Goal: Transaction & Acquisition: Purchase product/service

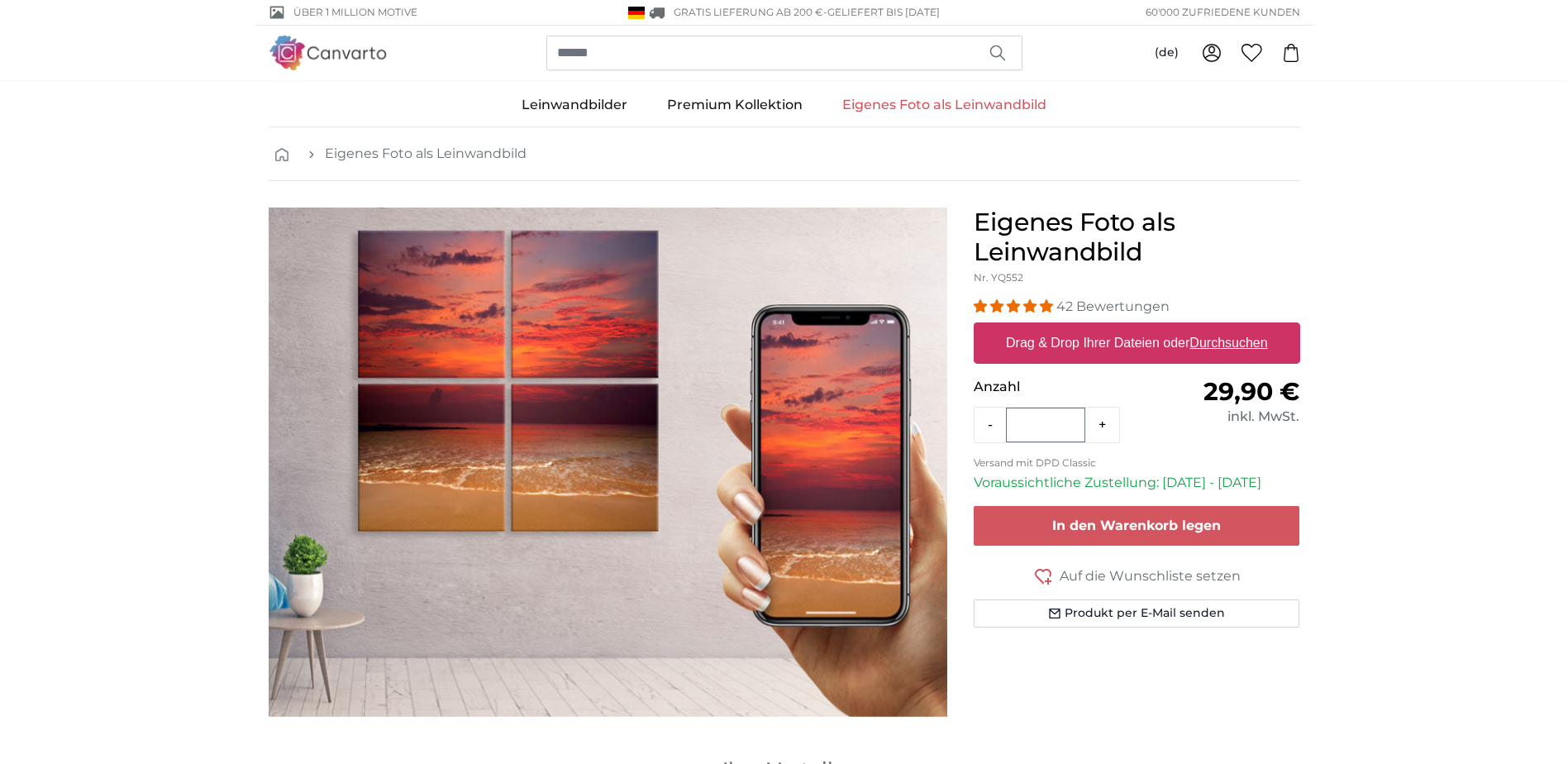
click at [1234, 344] on u "Durchsuchen" at bounding box center [1228, 343] width 78 height 14
click at [1234, 327] on input "Drag & Drop Ihrer Dateien oder Durchsuchen" at bounding box center [1137, 324] width 327 height 5
type input "**********"
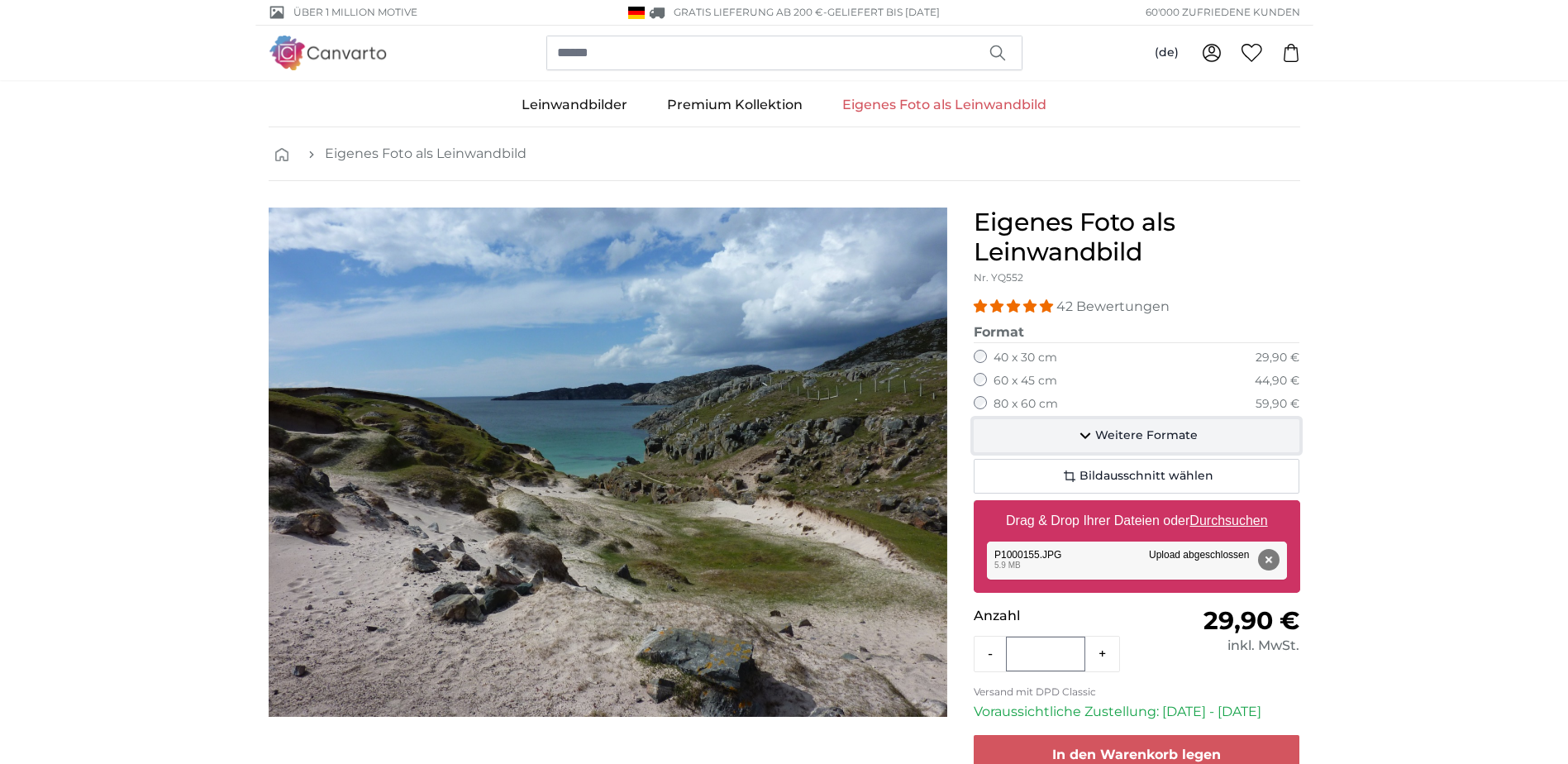
click at [1104, 434] on span "Weitere Formate" at bounding box center [1146, 435] width 102 height 17
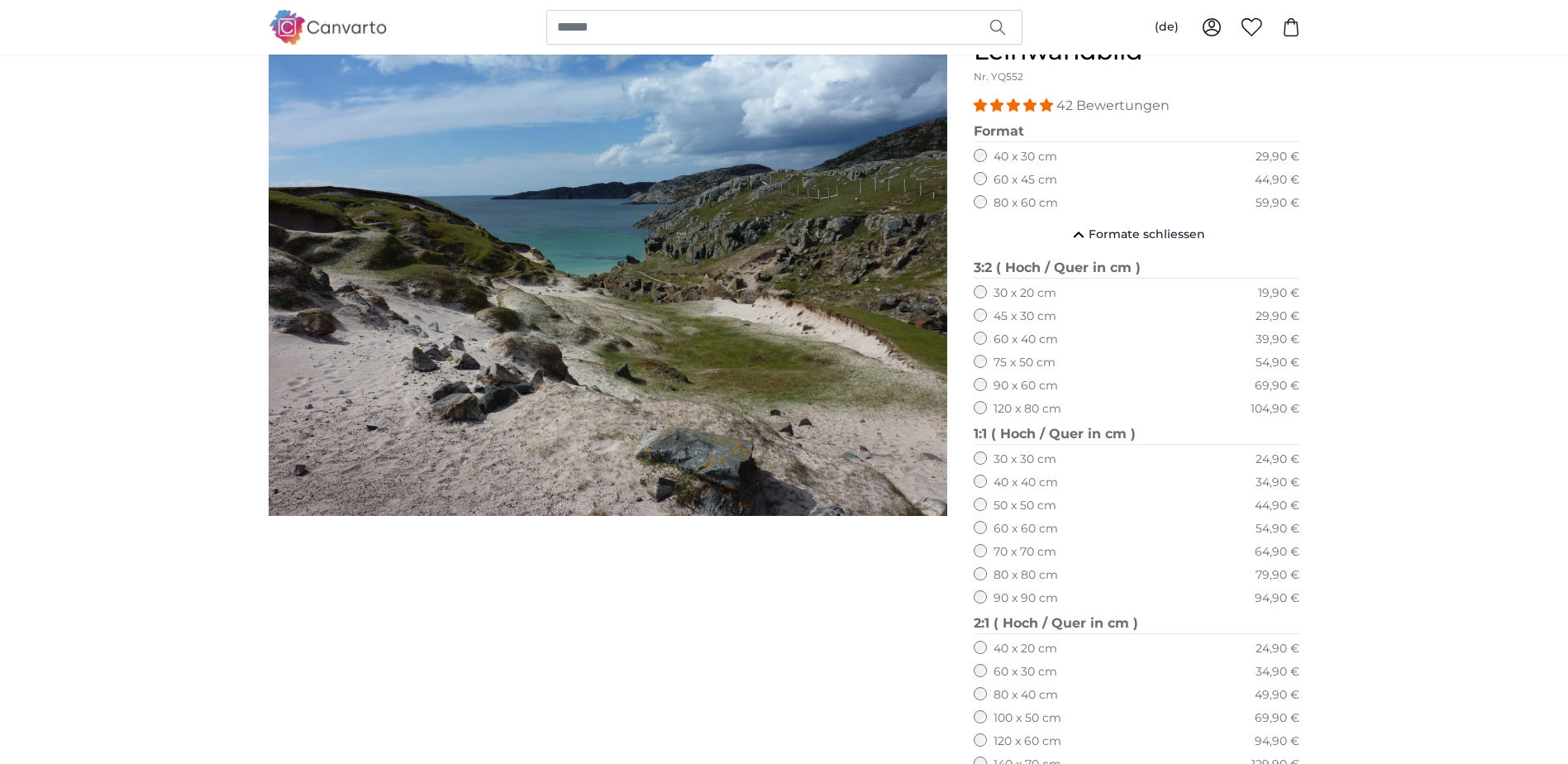
scroll to position [496, 0]
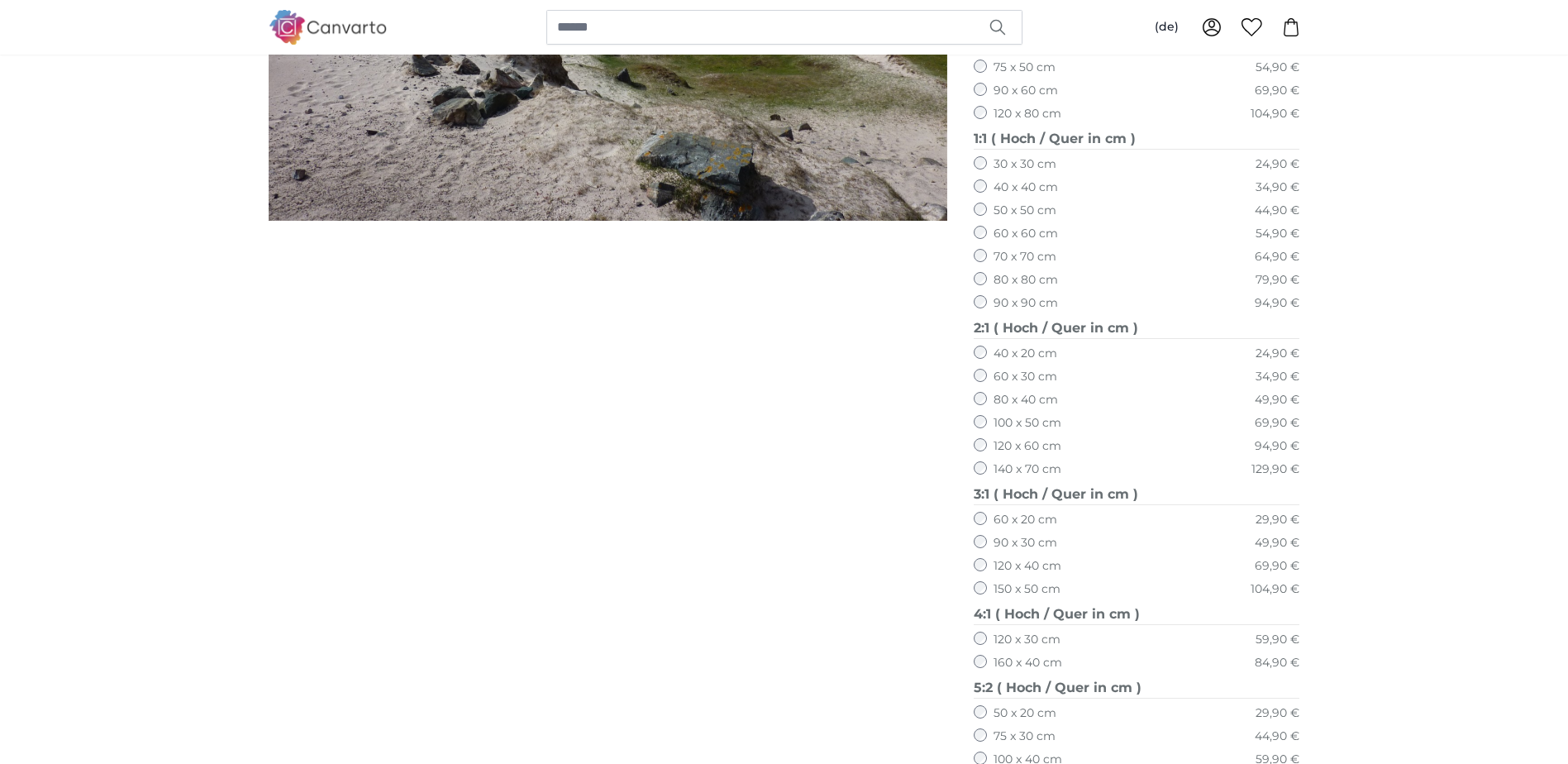
click at [1028, 586] on label "150 x 50 cm" at bounding box center [1026, 589] width 67 height 17
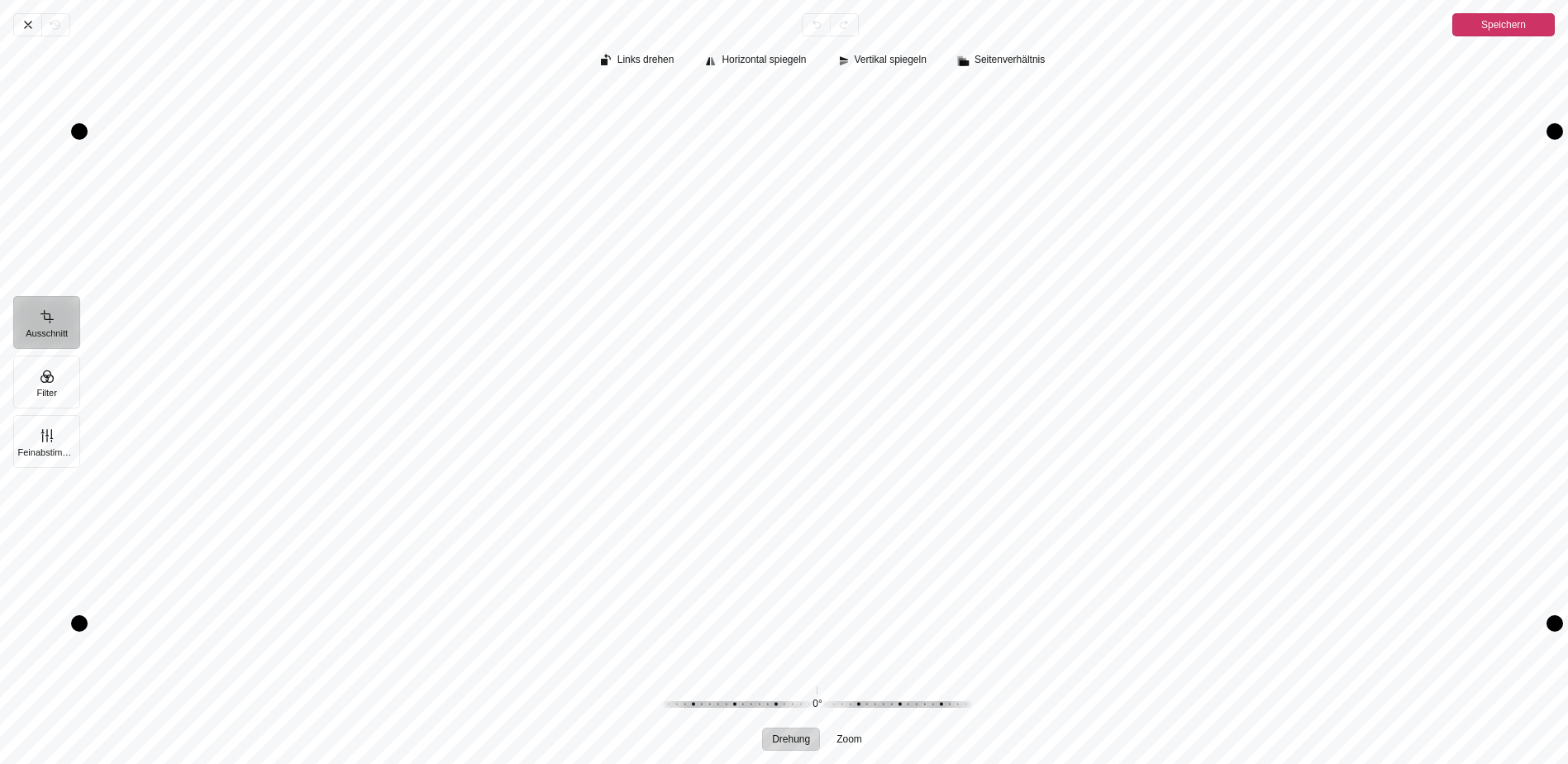
drag, startPoint x: 1019, startPoint y: 553, endPoint x: 1019, endPoint y: 573, distance: 20.0
click at [47, 446] on button "Feinabstimmung" at bounding box center [46, 441] width 67 height 53
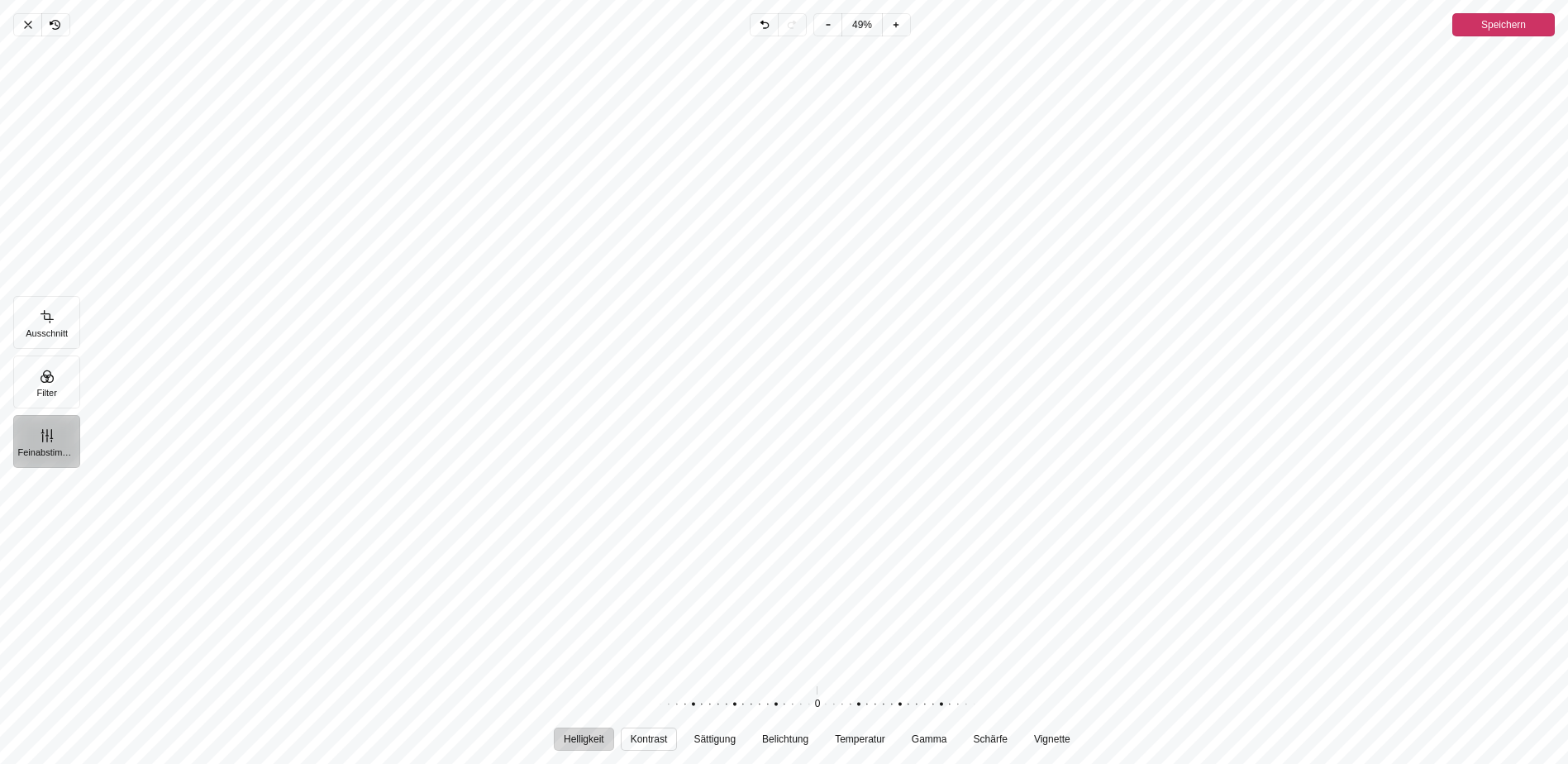
click at [645, 743] on span "Kontrast" at bounding box center [649, 739] width 37 height 10
drag, startPoint x: 815, startPoint y: 703, endPoint x: 763, endPoint y: 701, distance: 52.0
click at [763, 701] on div "Pintura" at bounding box center [757, 704] width 317 height 47
drag, startPoint x: 721, startPoint y: 726, endPoint x: 721, endPoint y: 706, distance: 20.0
click at [721, 708] on div "Helligkeit Kontrast Sättigung Belichtung Temperatur Gamma Schärfe Vignette 0 Zu…" at bounding box center [817, 716] width 1476 height 70
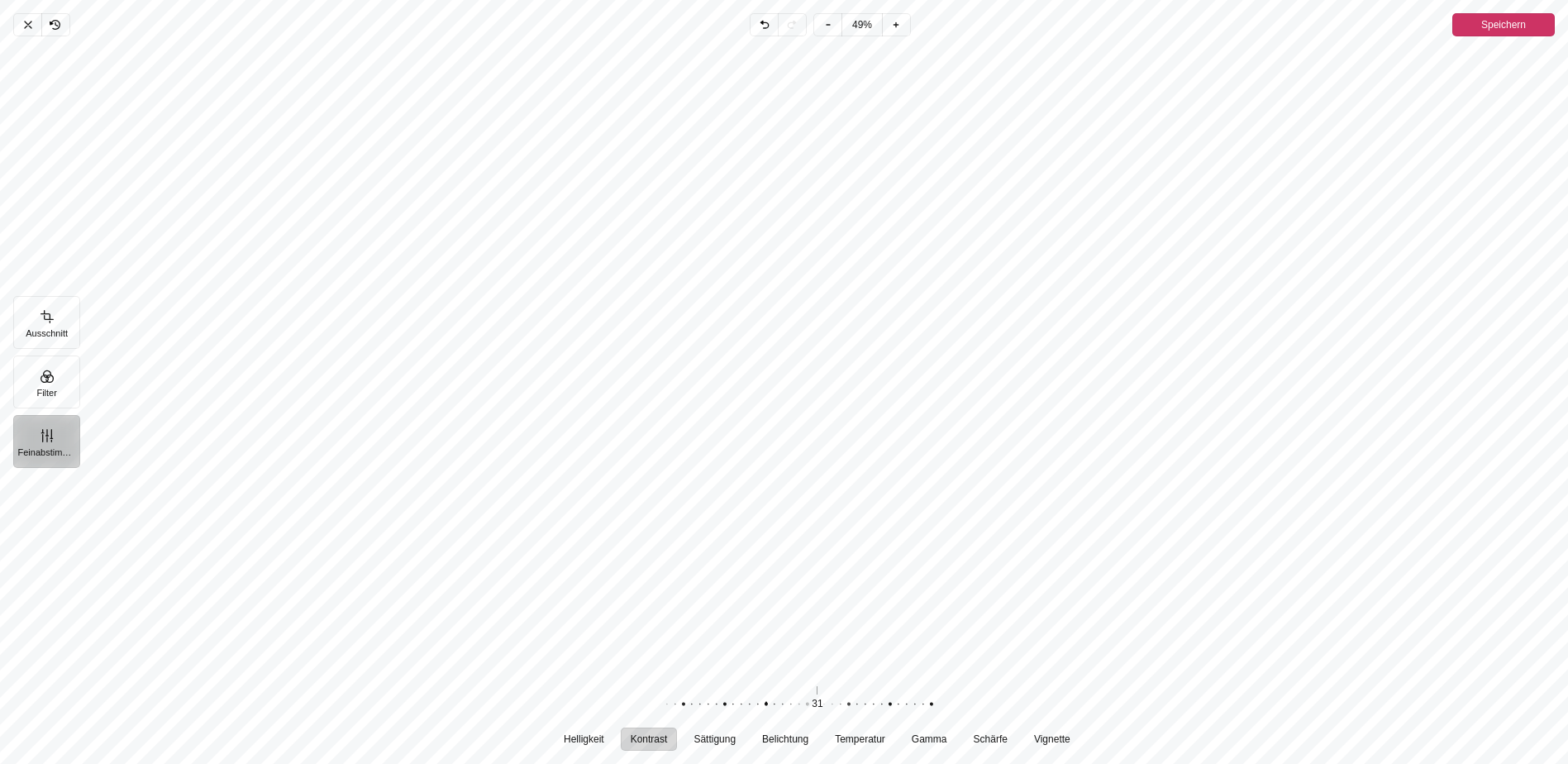
click at [708, 752] on div "Helligkeit Kontrast Sättigung Belichtung Temperatur Gamma Schärfe Vignette 0 Zu…" at bounding box center [824, 715] width 1489 height 82
click at [718, 743] on span "Sättigung" at bounding box center [715, 739] width 42 height 10
drag, startPoint x: 816, startPoint y: 706, endPoint x: 799, endPoint y: 687, distance: 25.5
click at [799, 687] on div "Pintura" at bounding box center [791, 704] width 317 height 47
click at [795, 740] on span "Belichtung" at bounding box center [785, 739] width 47 height 10
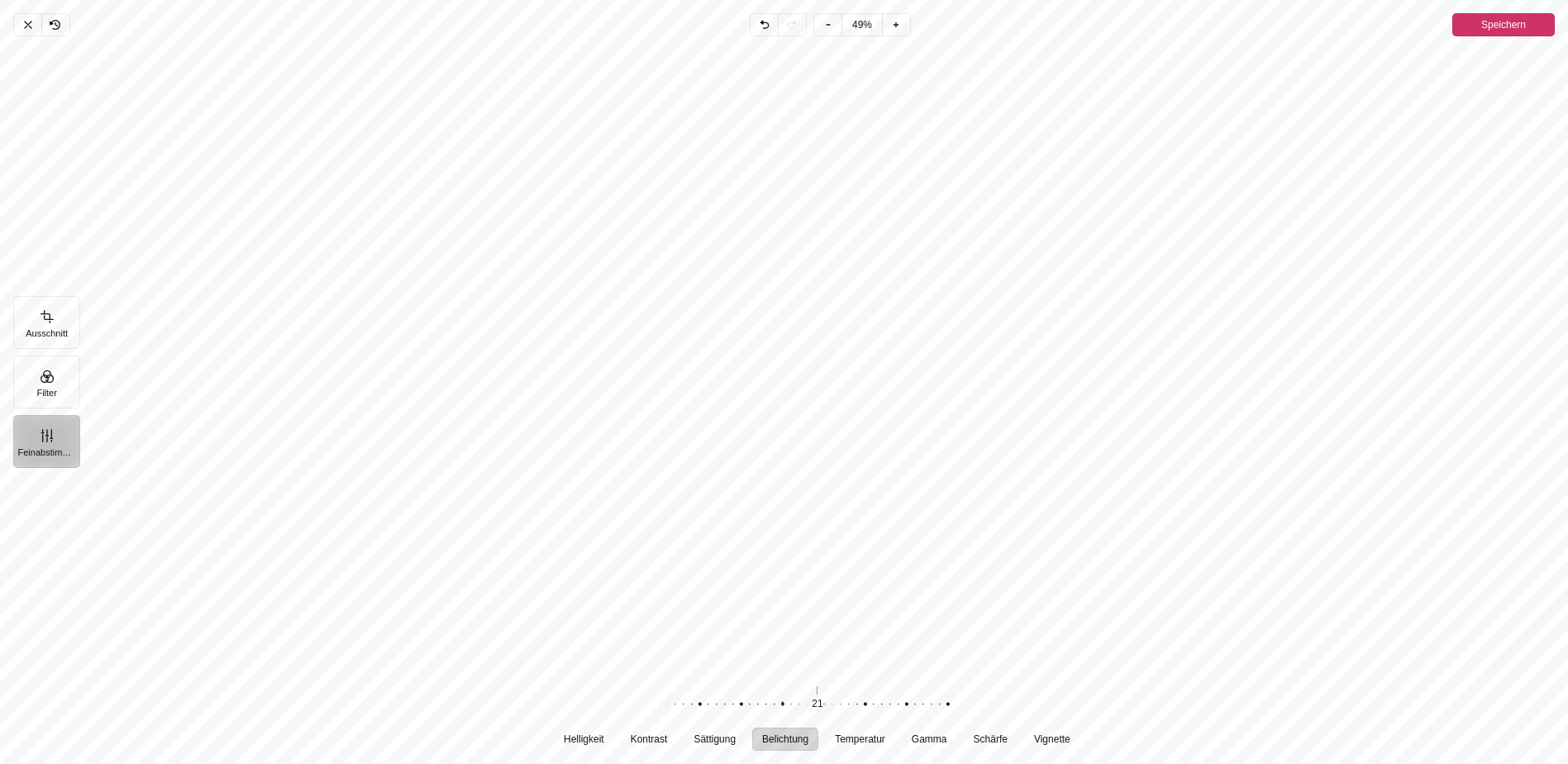
drag, startPoint x: 813, startPoint y: 705, endPoint x: 778, endPoint y: 709, distance: 35.2
click at [778, 709] on div "Pintura" at bounding box center [774, 704] width 317 height 47
click at [860, 745] on button "Temperatur" at bounding box center [860, 738] width 71 height 23
drag, startPoint x: 818, startPoint y: 701, endPoint x: 768, endPoint y: 704, distance: 50.1
click at [768, 704] on div "Pintura" at bounding box center [766, 704] width 317 height 47
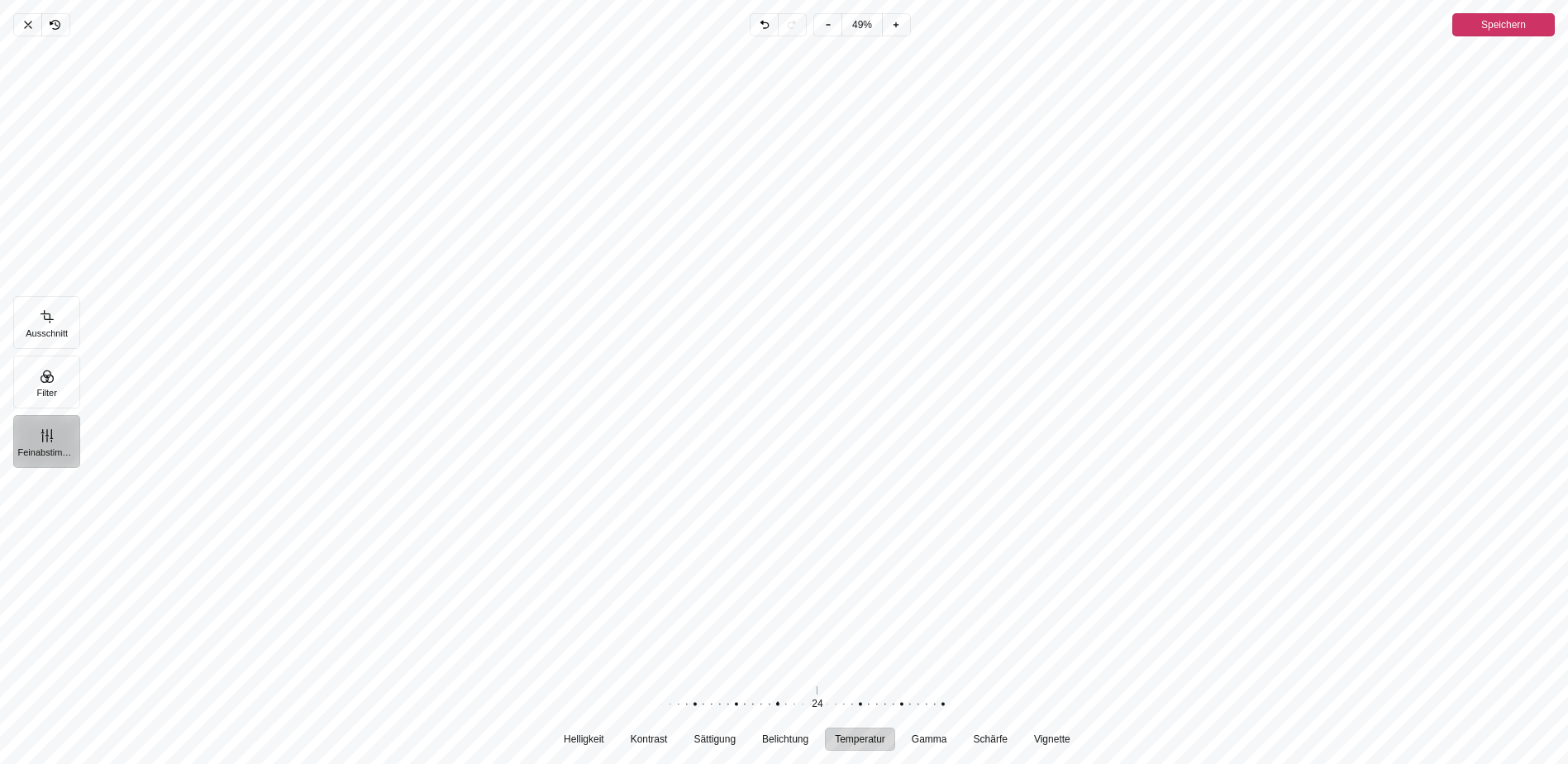
drag, startPoint x: 768, startPoint y: 704, endPoint x: 778, endPoint y: 712, distance: 12.8
click at [778, 712] on div "Pintura" at bounding box center [769, 704] width 317 height 47
click at [938, 742] on span "Gamma" at bounding box center [930, 739] width 36 height 10
click at [820, 712] on div "Pintura" at bounding box center [900, 704] width 317 height 47
click at [997, 740] on span "Schärfe" at bounding box center [991, 739] width 34 height 10
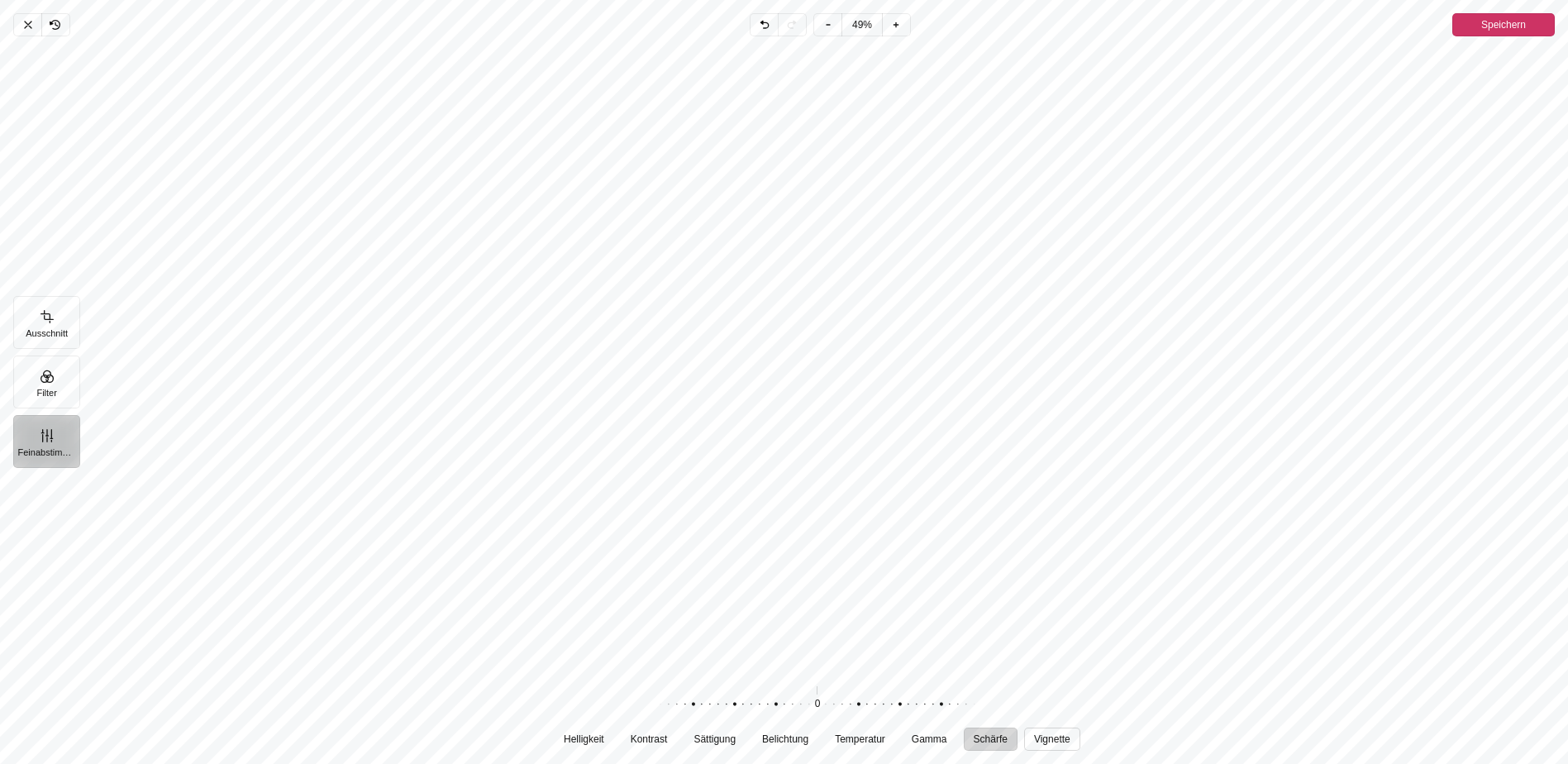
click at [1042, 748] on button "Vignette" at bounding box center [1052, 738] width 57 height 23
click at [860, 744] on span "Temperatur" at bounding box center [860, 739] width 51 height 10
drag, startPoint x: 816, startPoint y: 699, endPoint x: 790, endPoint y: 701, distance: 26.1
click at [790, 701] on div "Pintura" at bounding box center [744, 704] width 317 height 47
click at [792, 741] on span "Belichtung" at bounding box center [785, 739] width 47 height 10
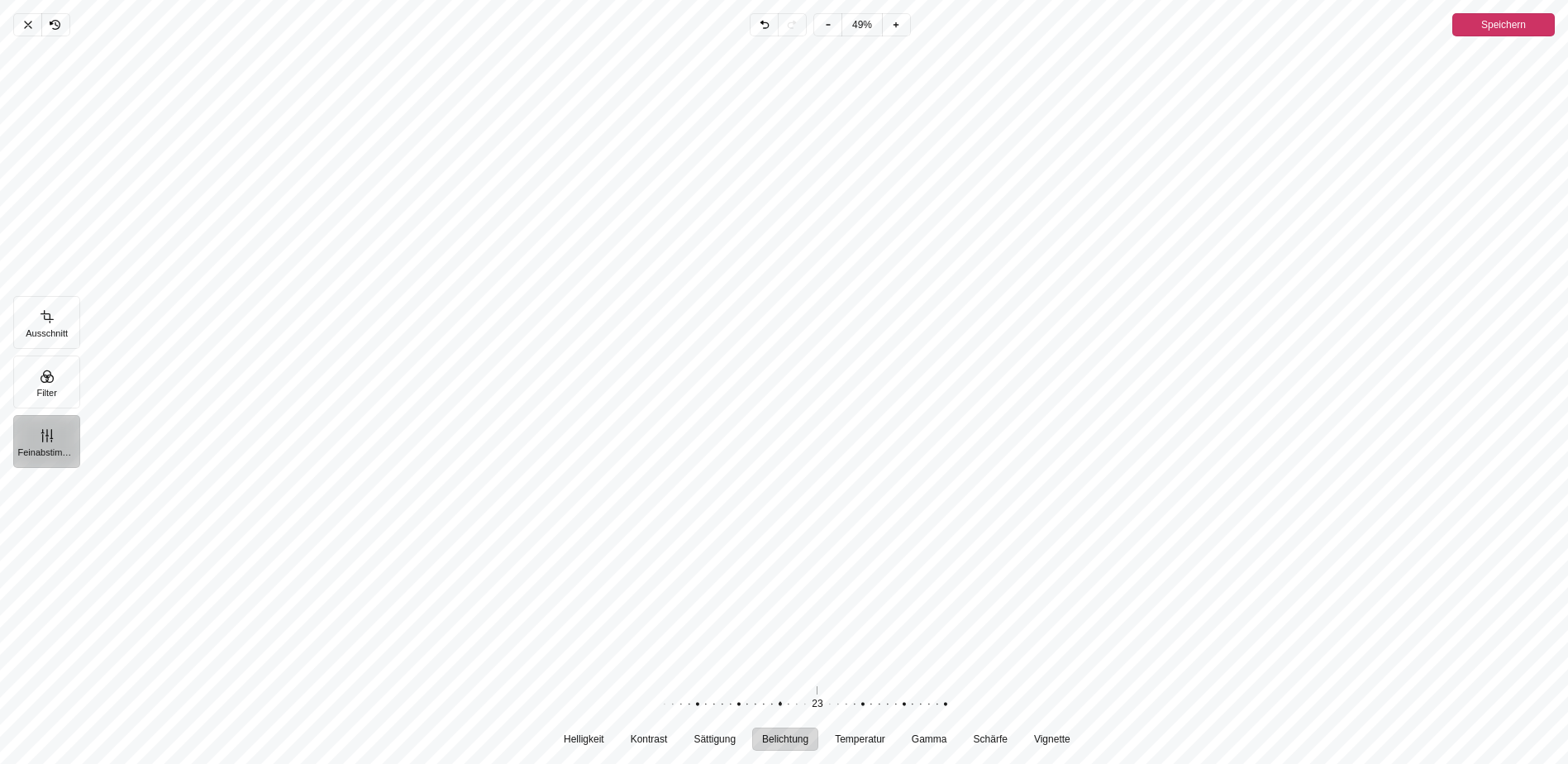
click at [814, 703] on div "Pintura" at bounding box center [771, 704] width 317 height 47
click at [722, 735] on span "Sättigung" at bounding box center [715, 739] width 42 height 10
drag, startPoint x: 819, startPoint y: 700, endPoint x: 748, endPoint y: 707, distance: 71.3
click at [748, 707] on div "Pintura" at bounding box center [721, 704] width 317 height 47
click at [1077, 726] on div "Helligkeit Kontrast Sättigung Belichtung Temperatur Gamma Schärfe Vignette 0 Zu…" at bounding box center [817, 716] width 1476 height 70
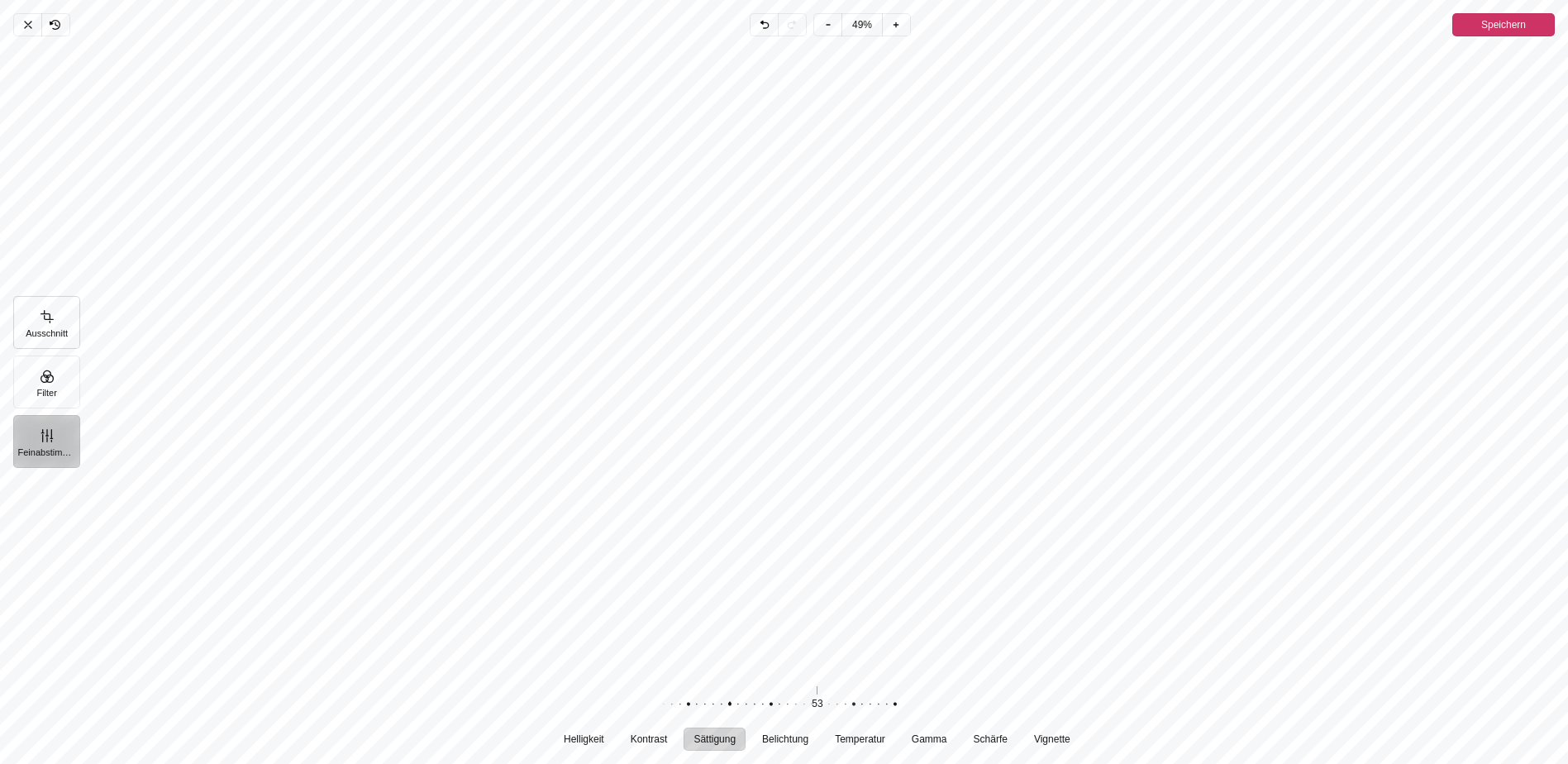
click at [43, 322] on button "Ausschnitt" at bounding box center [46, 322] width 67 height 53
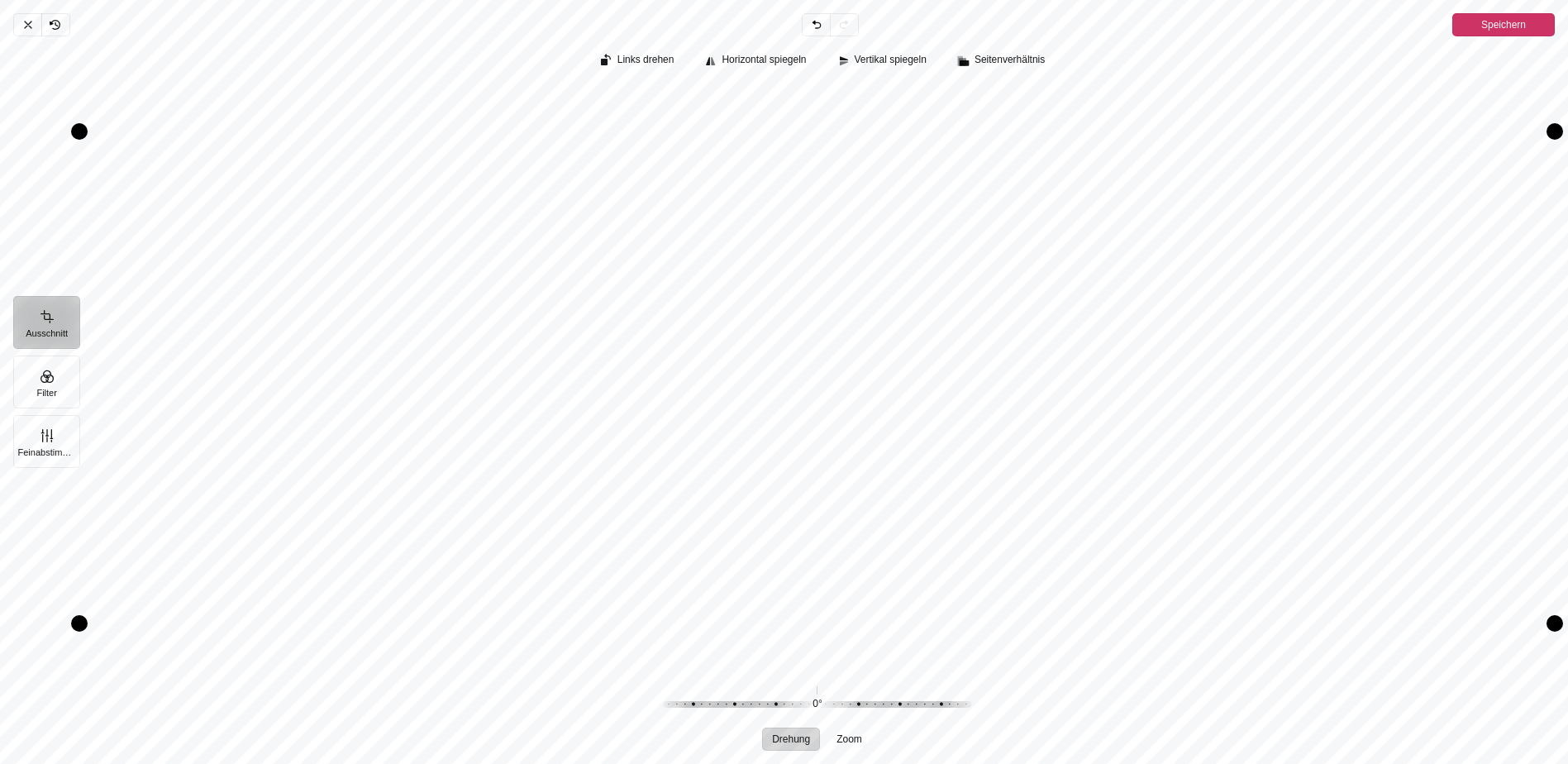
drag, startPoint x: 610, startPoint y: 353, endPoint x: 613, endPoint y: 378, distance: 25.2
click at [613, 378] on div "Pintura" at bounding box center [817, 378] width 1476 height 582
click at [37, 382] on button "Filter" at bounding box center [46, 382] width 67 height 53
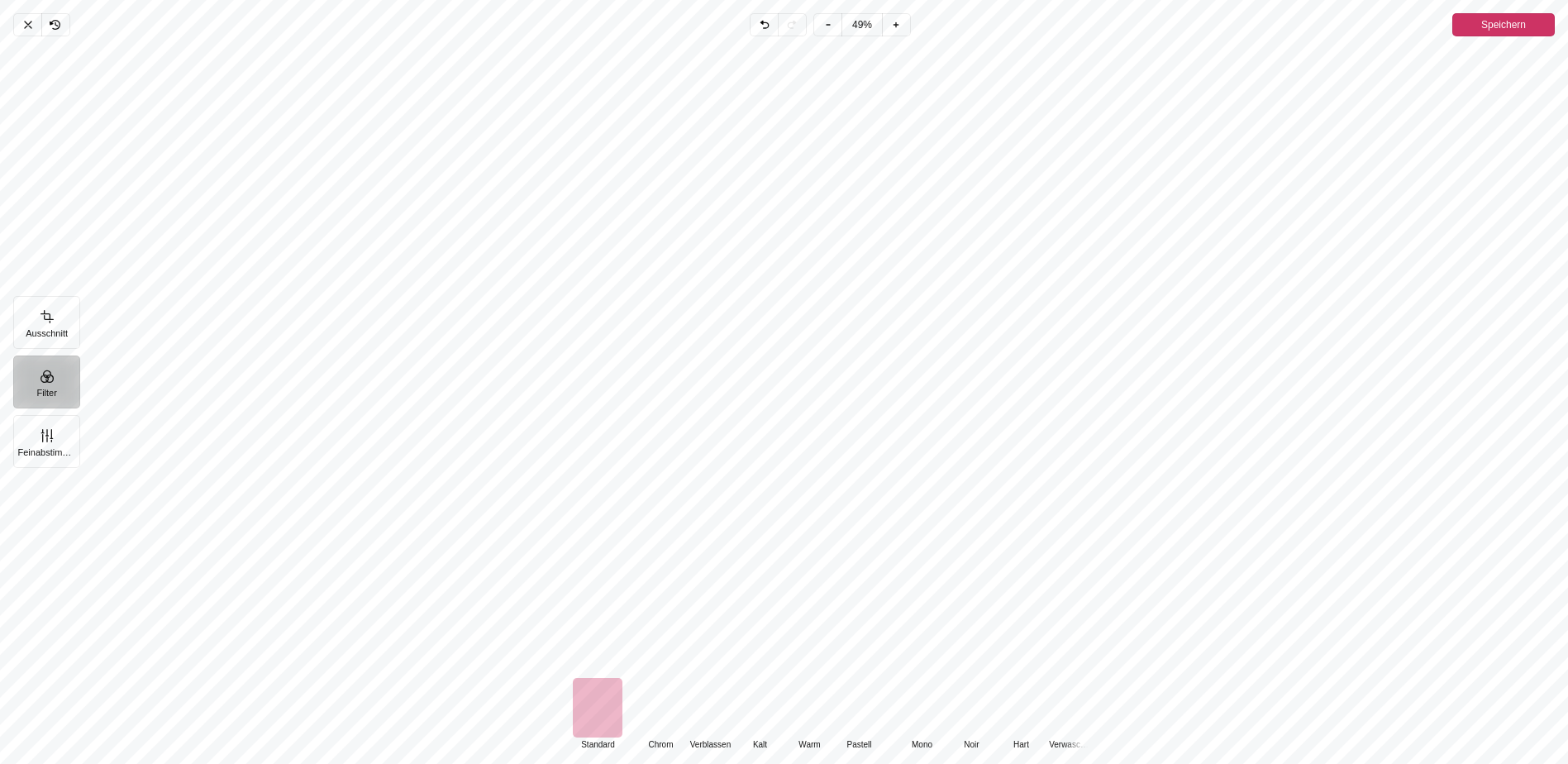
click at [805, 708] on div "Pintura" at bounding box center [810, 707] width 50 height 60
click at [597, 709] on div "Pintura" at bounding box center [598, 707] width 50 height 60
click at [797, 714] on div "Pintura" at bounding box center [810, 707] width 50 height 60
click at [34, 453] on button "Feinabstimmung" at bounding box center [46, 441] width 67 height 53
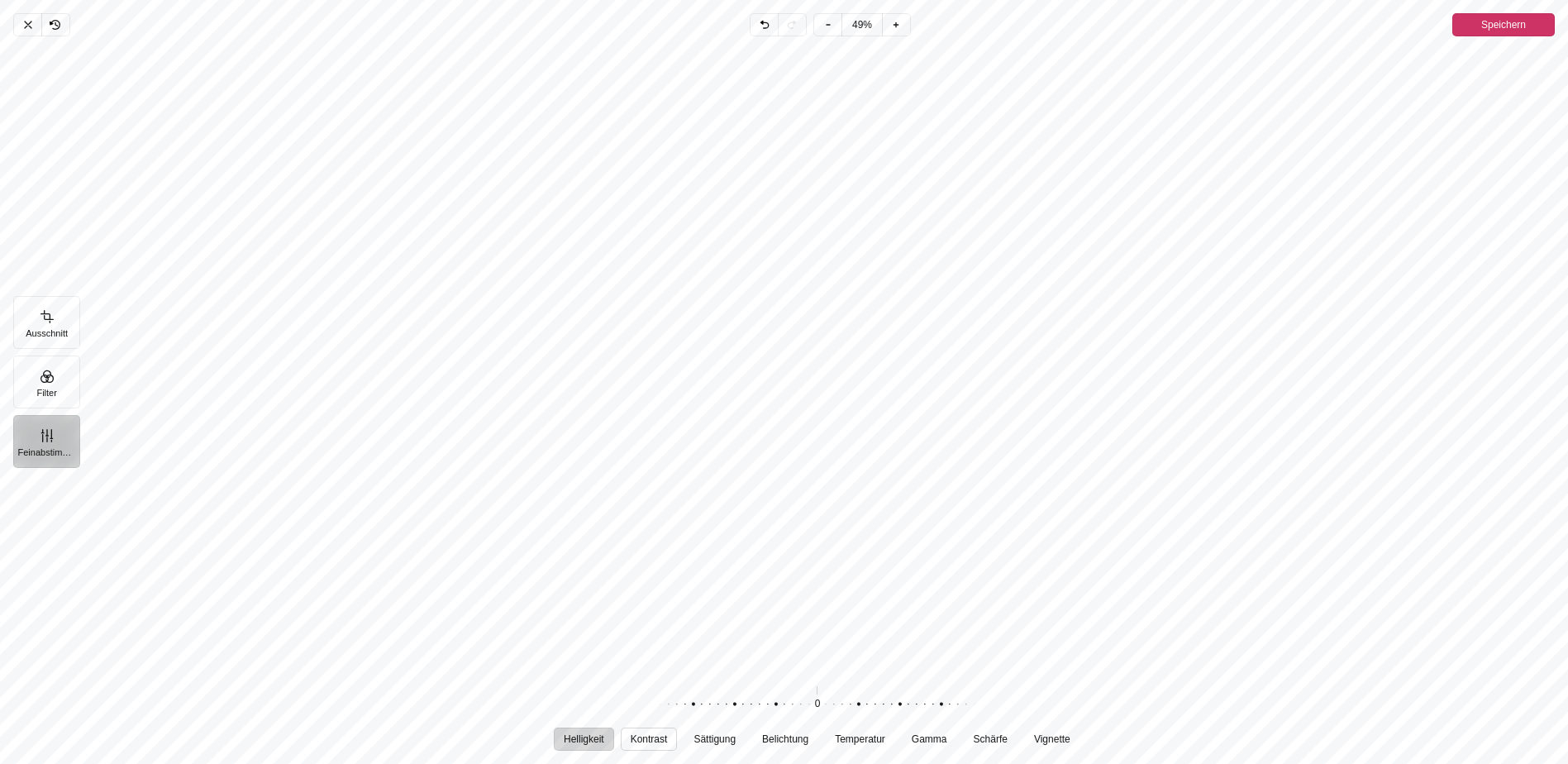
click at [650, 738] on span "Kontrast" at bounding box center [649, 739] width 37 height 10
drag, startPoint x: 811, startPoint y: 706, endPoint x: 862, endPoint y: 710, distance: 51.2
click at [862, 710] on div "Pintura" at bounding box center [809, 704] width 317 height 47
click at [720, 734] on span "Sättigung" at bounding box center [715, 739] width 42 height 10
drag, startPoint x: 822, startPoint y: 700, endPoint x: 909, endPoint y: 701, distance: 87.0
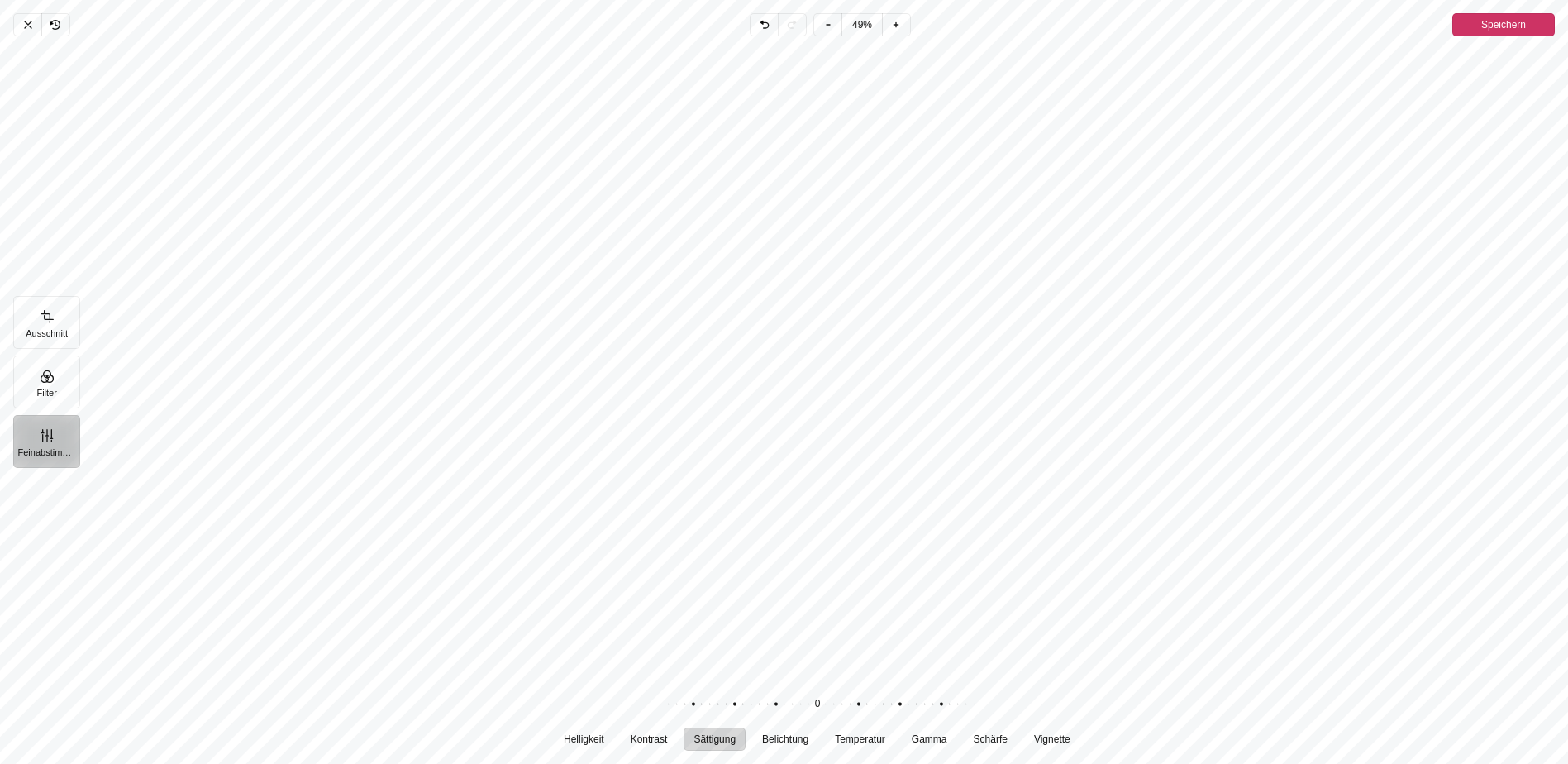
click at [909, 701] on div "Pintura" at bounding box center [809, 704] width 317 height 47
click at [775, 740] on span "Belichtung" at bounding box center [785, 739] width 47 height 10
drag, startPoint x: 849, startPoint y: 702, endPoint x: 879, endPoint y: 700, distance: 30.1
click at [879, 700] on div "Pintura" at bounding box center [809, 704] width 317 height 47
click at [850, 740] on span "Temperatur" at bounding box center [860, 739] width 51 height 10
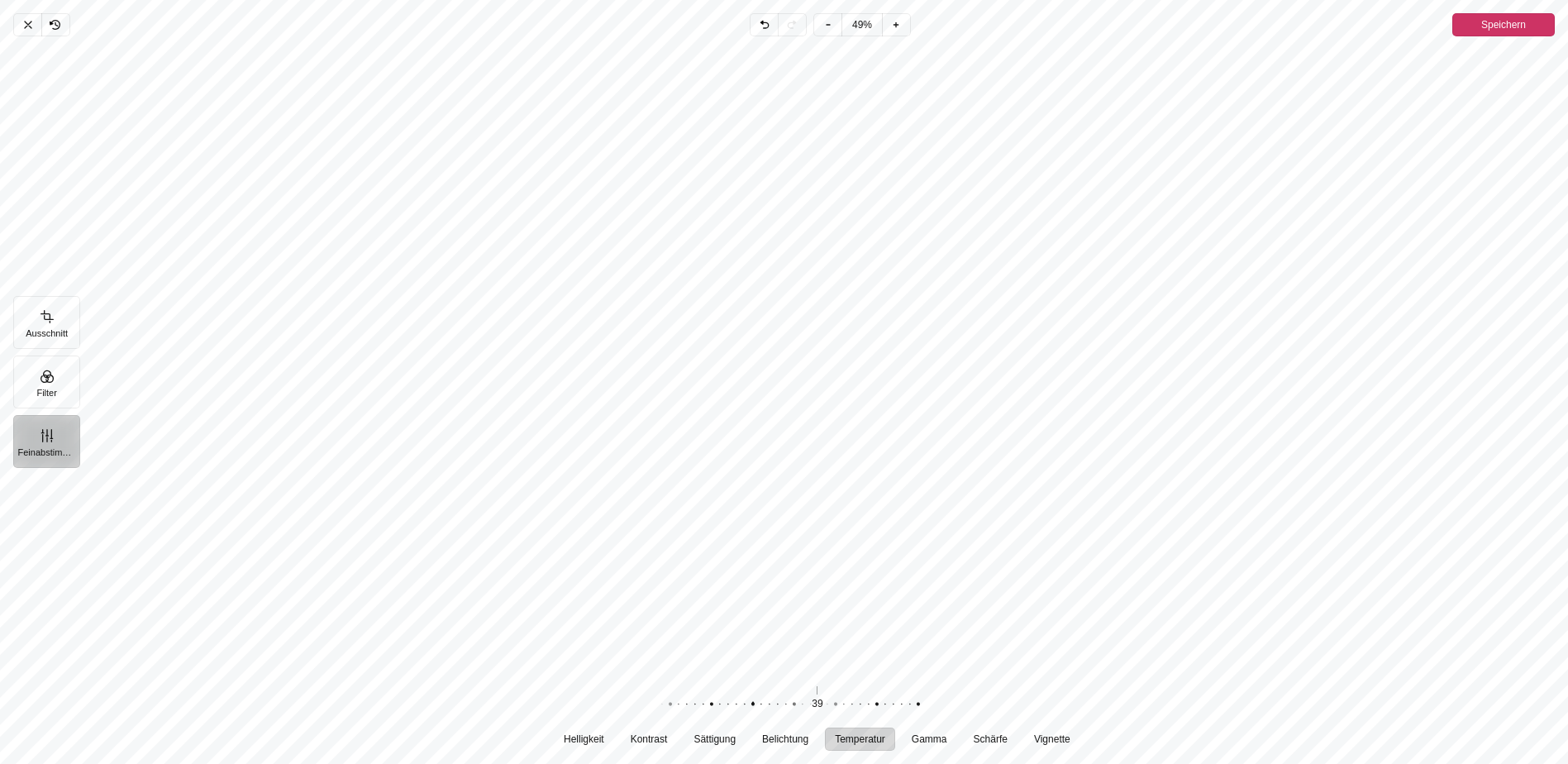
drag, startPoint x: 831, startPoint y: 698, endPoint x: 827, endPoint y: 711, distance: 13.6
click at [795, 691] on div "39 Zurücksetzen" at bounding box center [817, 704] width 317 height 47
drag, startPoint x: 815, startPoint y: 706, endPoint x: 889, endPoint y: 710, distance: 74.1
click at [889, 712] on div "Pintura" at bounding box center [807, 704] width 317 height 47
click at [951, 740] on button "Gamma" at bounding box center [930, 738] width 56 height 23
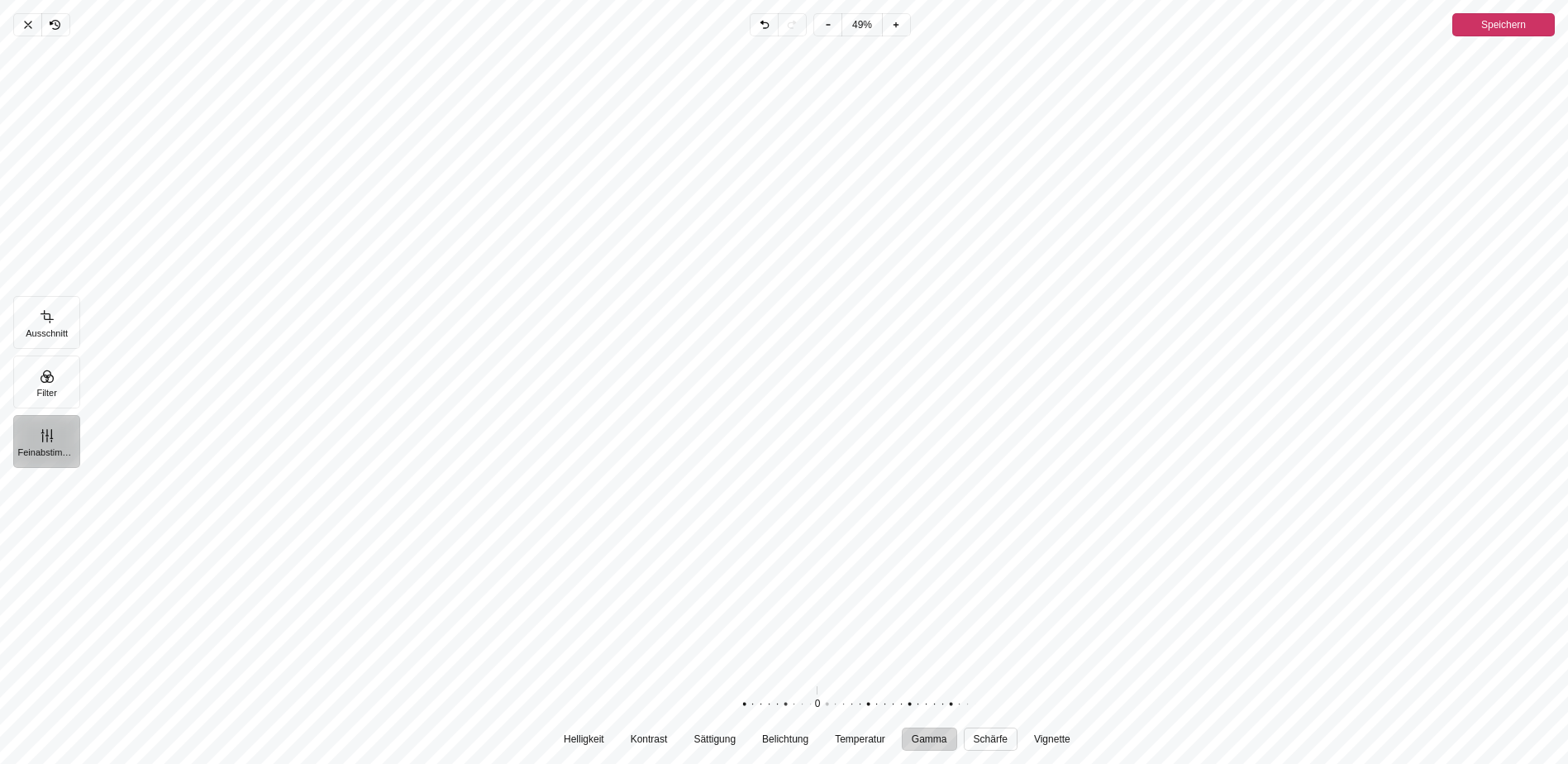
click at [1000, 740] on span "Schärfe" at bounding box center [991, 739] width 34 height 10
click at [1048, 742] on span "Vignette" at bounding box center [1052, 739] width 37 height 10
click at [41, 386] on button "Filter" at bounding box center [46, 382] width 67 height 53
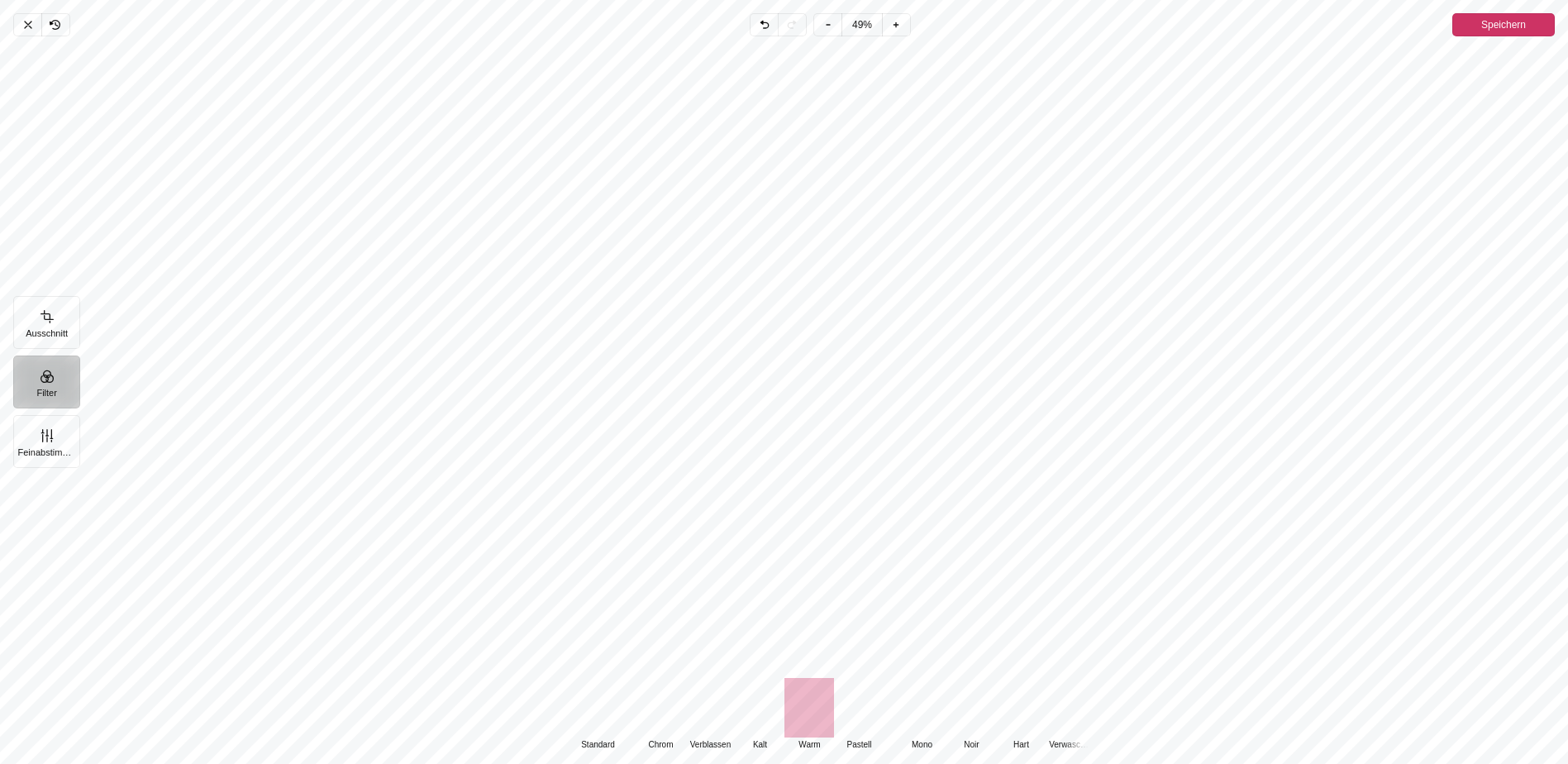
click at [584, 706] on div "Pintura" at bounding box center [598, 707] width 50 height 60
click at [799, 706] on div "Pintura" at bounding box center [810, 707] width 50 height 60
click at [605, 711] on div "Pintura" at bounding box center [598, 707] width 50 height 60
click at [821, 716] on div "Pintura" at bounding box center [810, 707] width 50 height 60
click at [57, 448] on button "Feinabstimmung" at bounding box center [46, 441] width 67 height 53
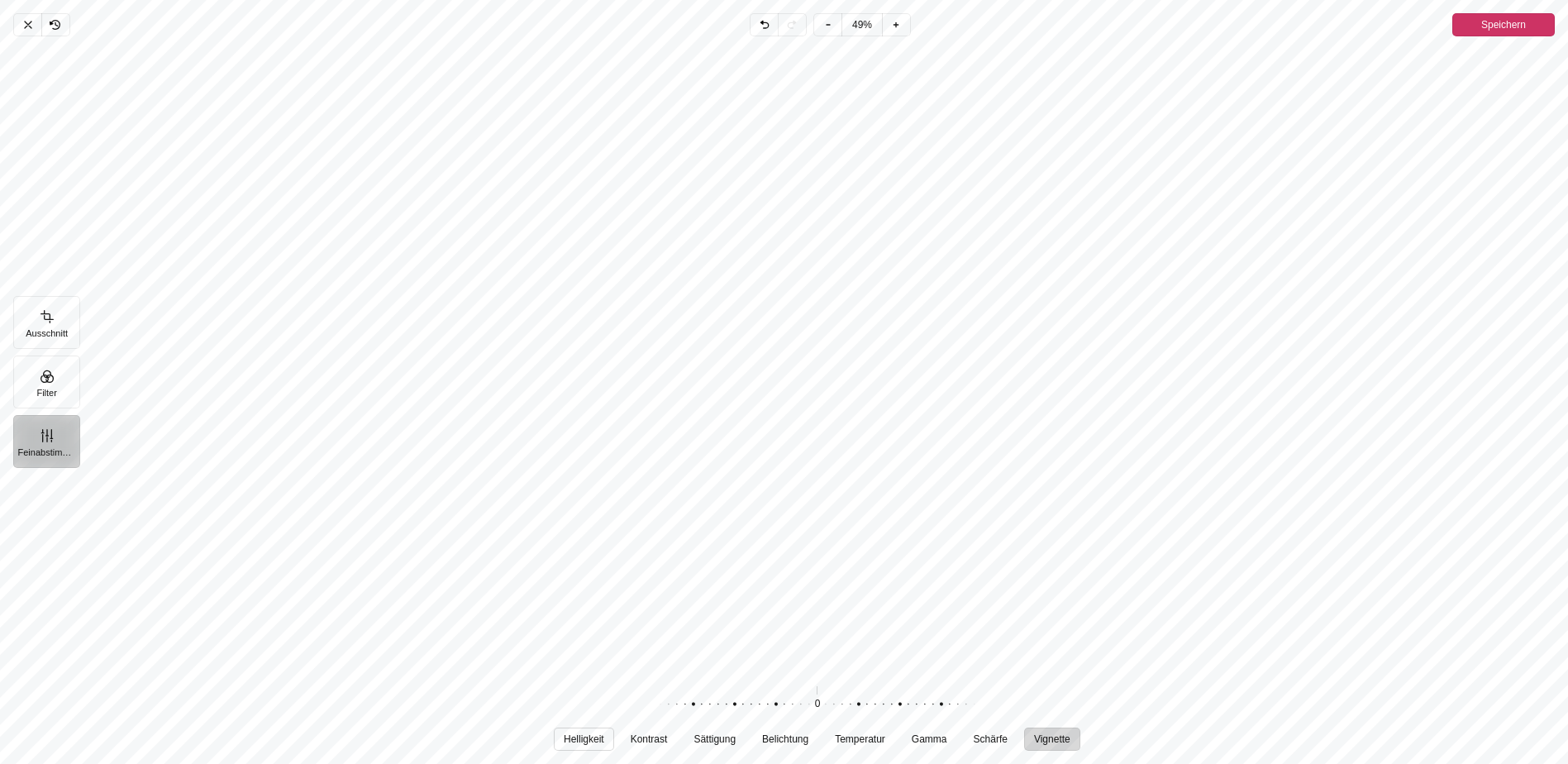
click at [593, 734] on span "Helligkeit" at bounding box center [583, 739] width 41 height 10
drag, startPoint x: 818, startPoint y: 700, endPoint x: 817, endPoint y: 711, distance: 11.0
click at [817, 711] on div "Pintura" at bounding box center [808, 704] width 317 height 47
click at [635, 742] on span "Kontrast" at bounding box center [649, 739] width 37 height 10
drag, startPoint x: 822, startPoint y: 701, endPoint x: 764, endPoint y: 701, distance: 58.0
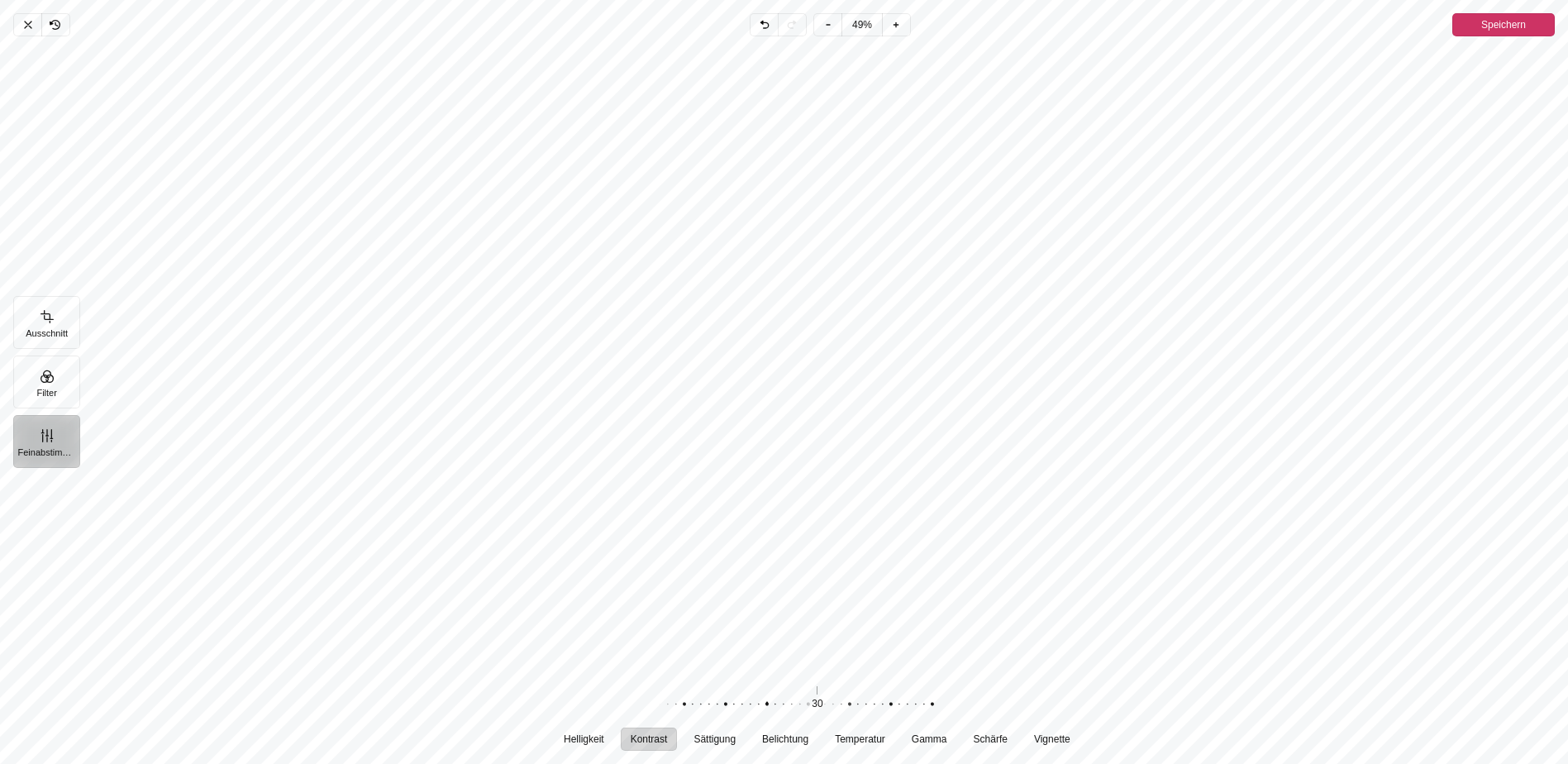
click at [764, 701] on div "Pintura" at bounding box center [758, 704] width 317 height 47
drag, startPoint x: 764, startPoint y: 701, endPoint x: 824, endPoint y: 701, distance: 60.0
click at [824, 701] on div "Pintura" at bounding box center [808, 704] width 317 height 47
click at [716, 744] on span "Sättigung" at bounding box center [715, 739] width 42 height 10
drag, startPoint x: 815, startPoint y: 702, endPoint x: 770, endPoint y: 705, distance: 45.1
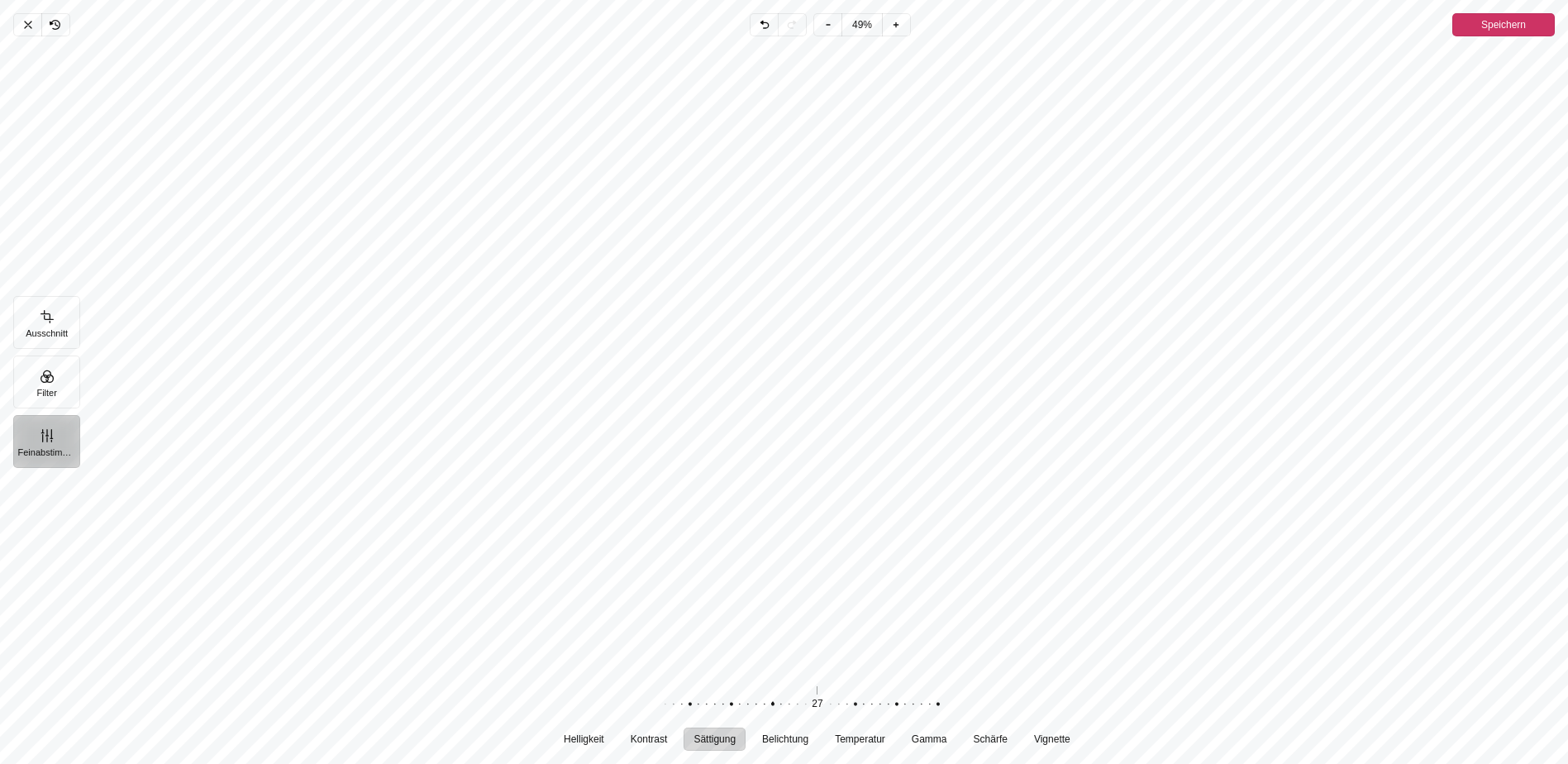
click at [770, 705] on div "Pintura" at bounding box center [764, 704] width 317 height 47
click at [781, 735] on span "Belichtung" at bounding box center [785, 739] width 47 height 10
drag, startPoint x: 820, startPoint y: 700, endPoint x: 749, endPoint y: 698, distance: 71.0
click at [749, 698] on div "Pintura" at bounding box center [737, 704] width 317 height 47
click at [851, 737] on span "Temperatur" at bounding box center [860, 739] width 51 height 10
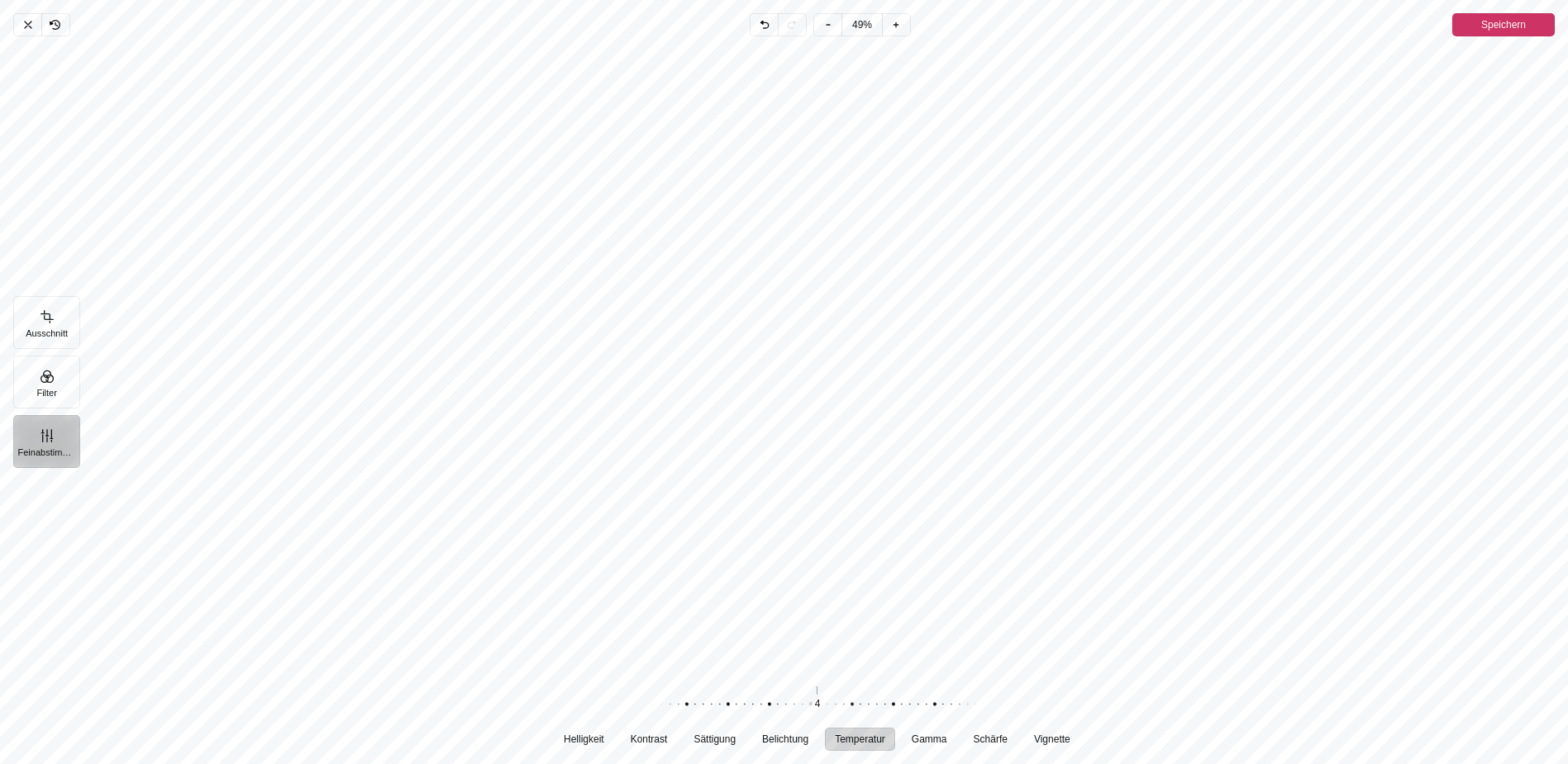
click at [810, 705] on div "Pintura" at bounding box center [802, 704] width 317 height 47
drag, startPoint x: 583, startPoint y: 740, endPoint x: 678, endPoint y: 731, distance: 95.4
click at [583, 740] on span "Helligkeit" at bounding box center [583, 739] width 41 height 10
drag, startPoint x: 823, startPoint y: 709, endPoint x: 813, endPoint y: 708, distance: 10.0
click at [813, 708] on div "Pintura" at bounding box center [799, 704] width 317 height 47
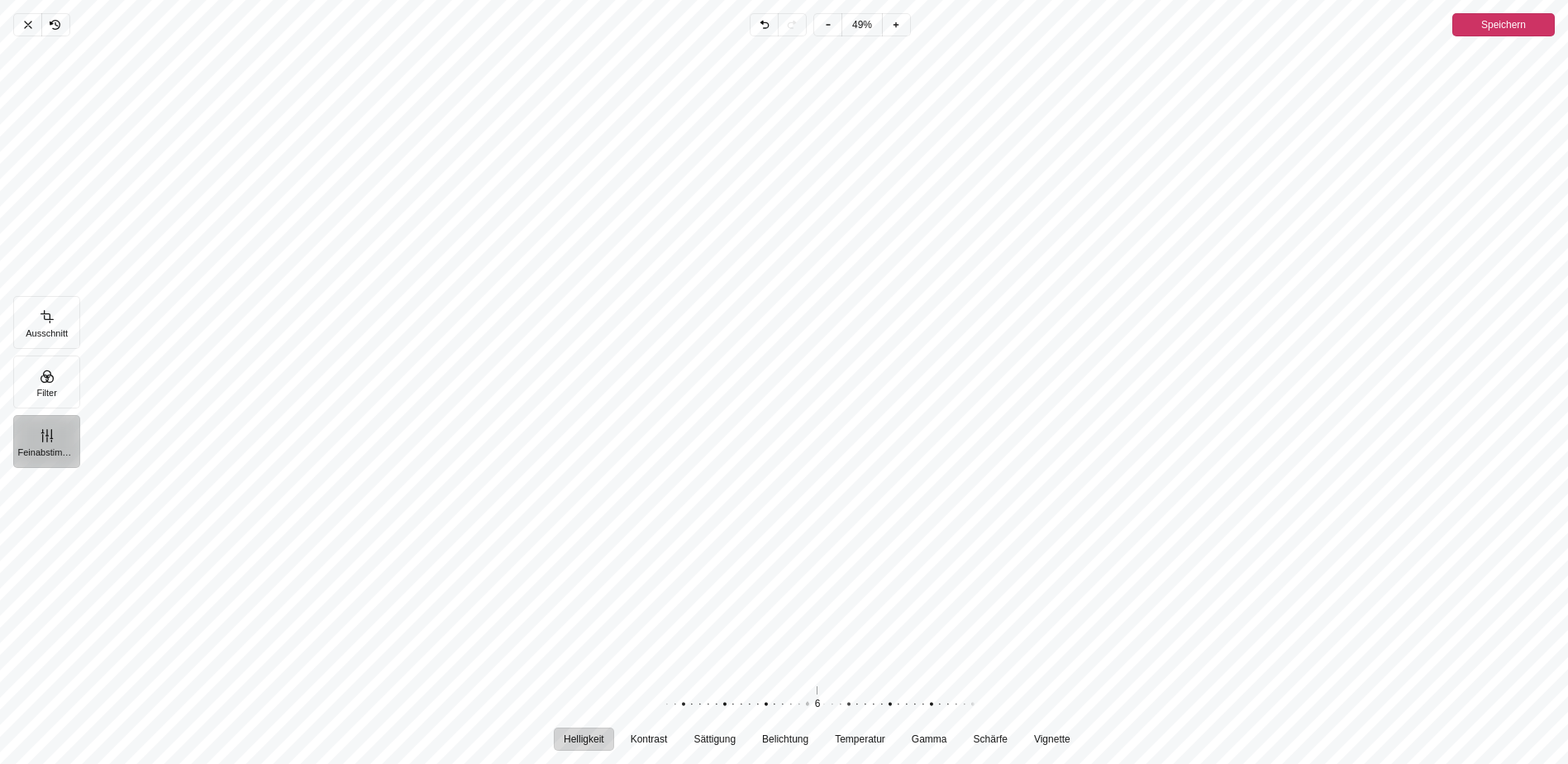
click at [1184, 668] on div "Pintura" at bounding box center [824, 359] width 1489 height 632
click at [1508, 34] on span "Speichern" at bounding box center [1503, 25] width 45 height 20
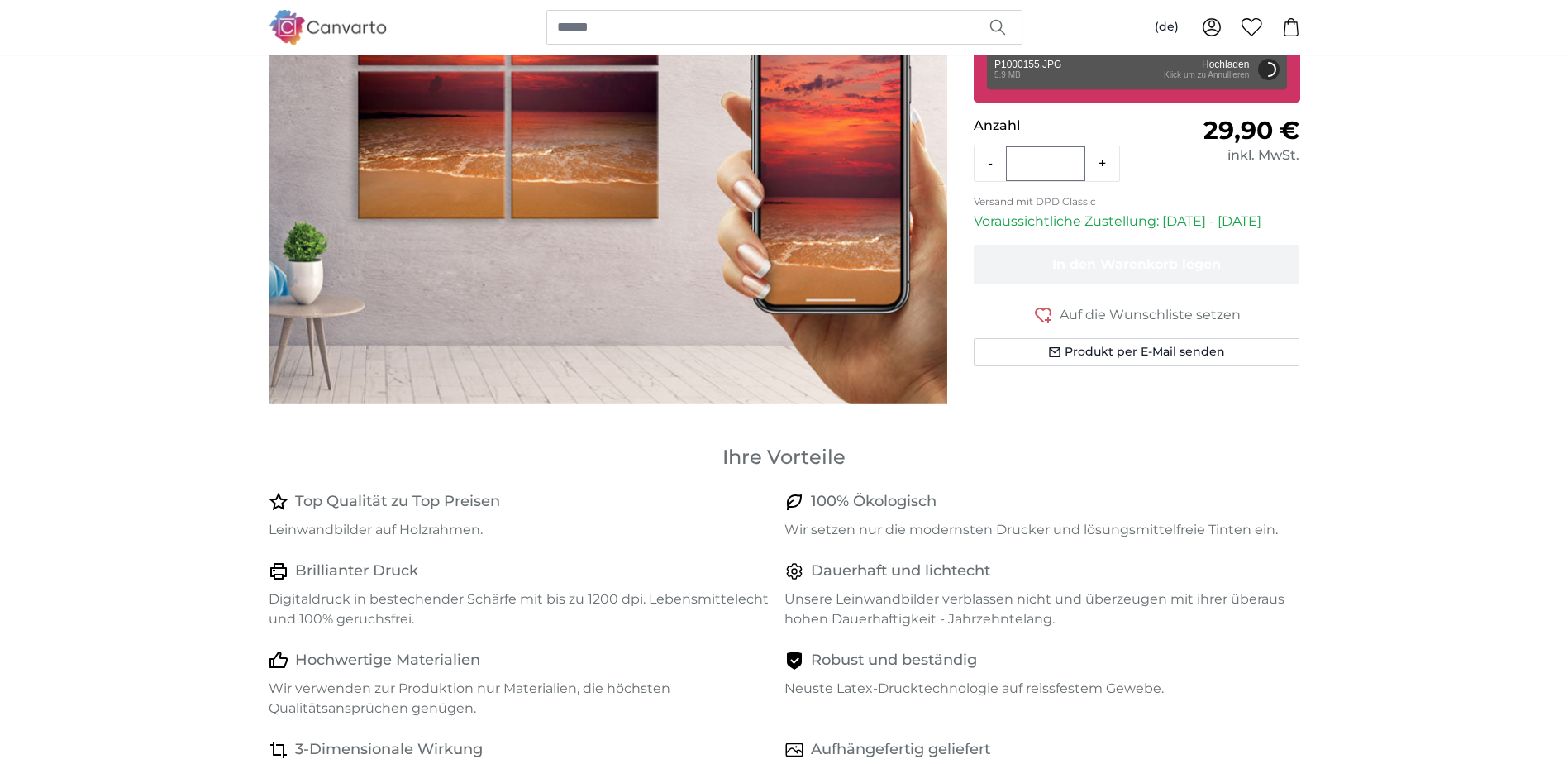
scroll to position [82, 0]
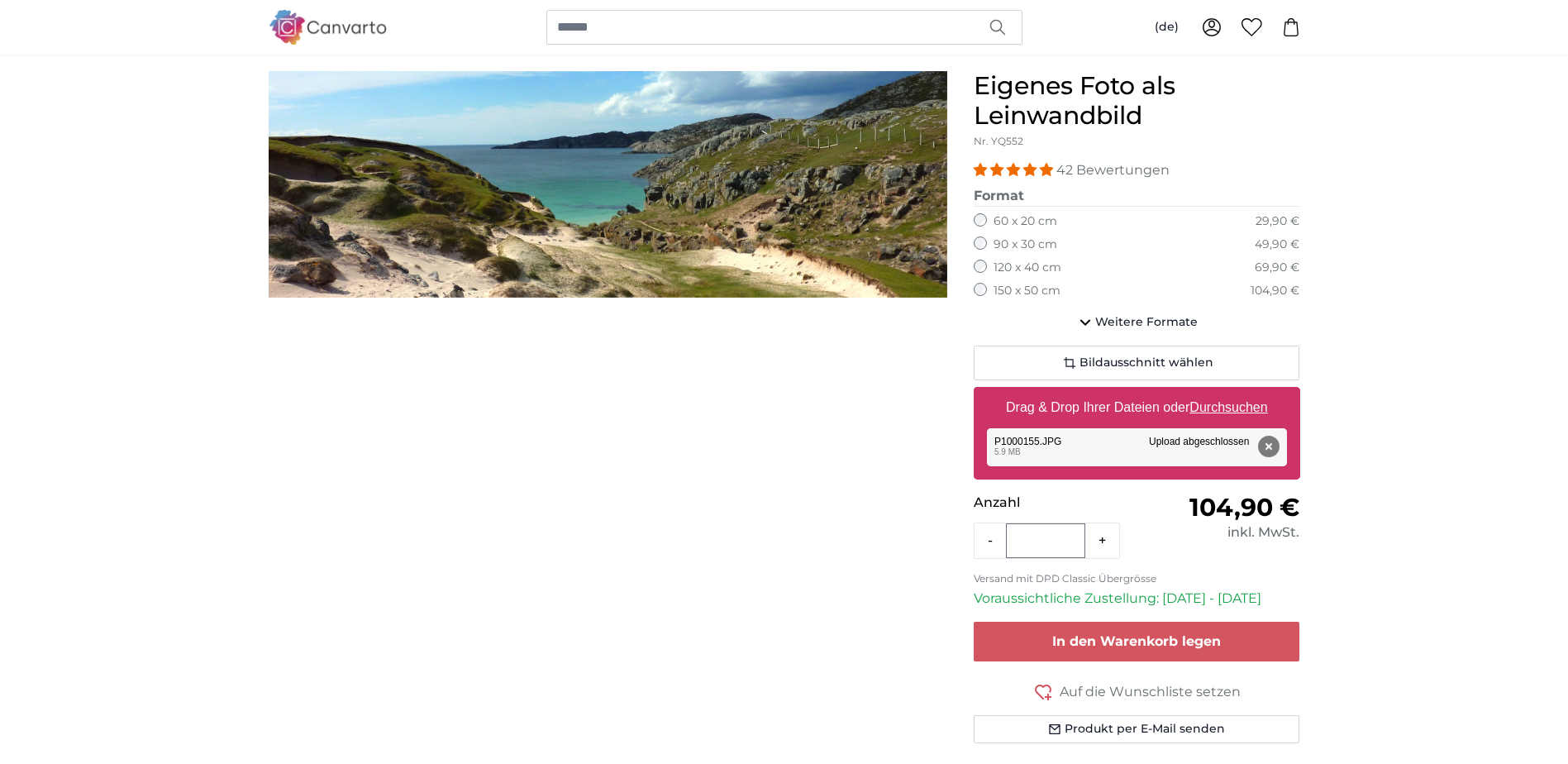
scroll to position [165, 0]
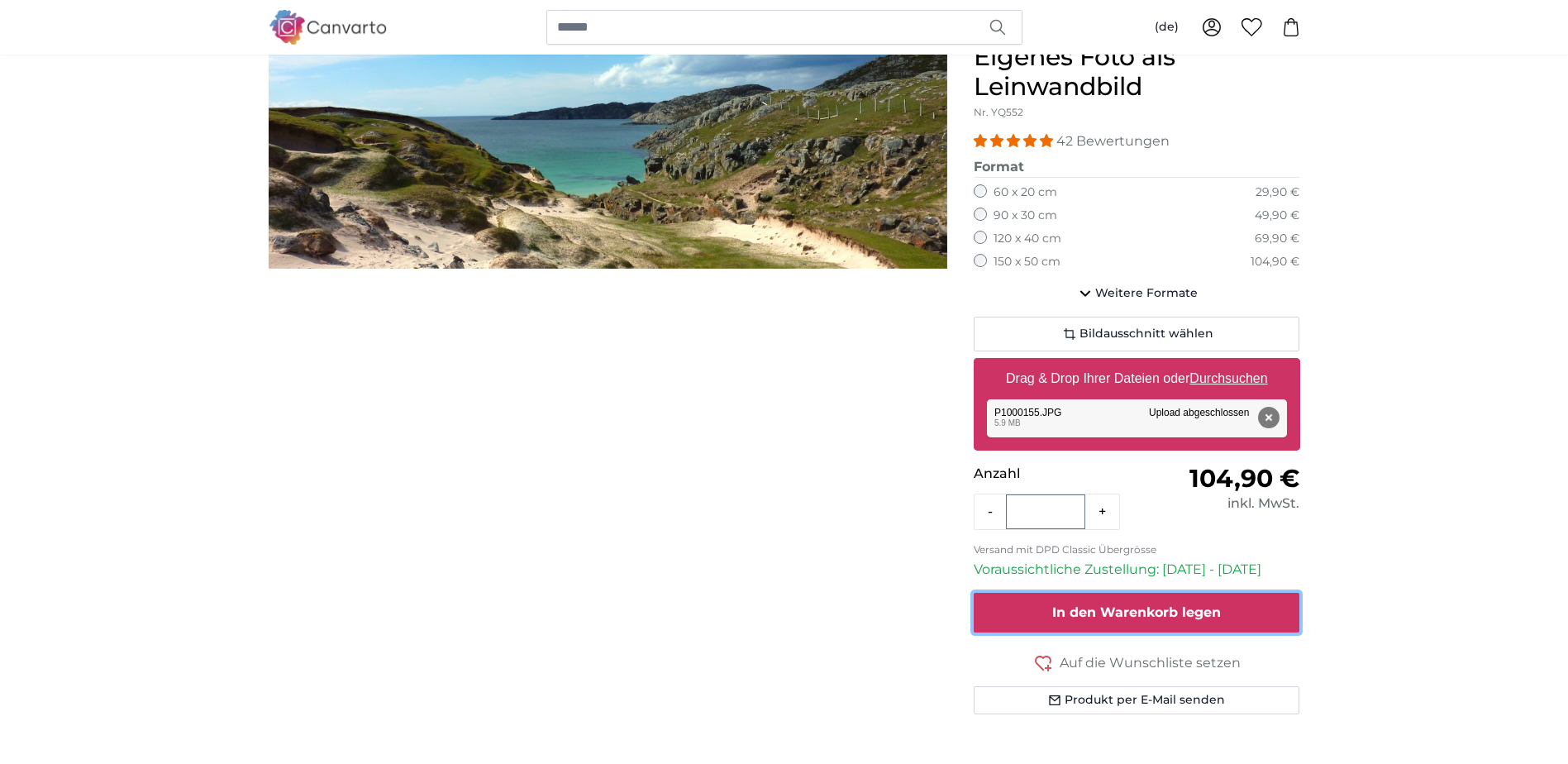
click at [1139, 613] on span "In den Warenkorb legen" at bounding box center [1137, 612] width 169 height 16
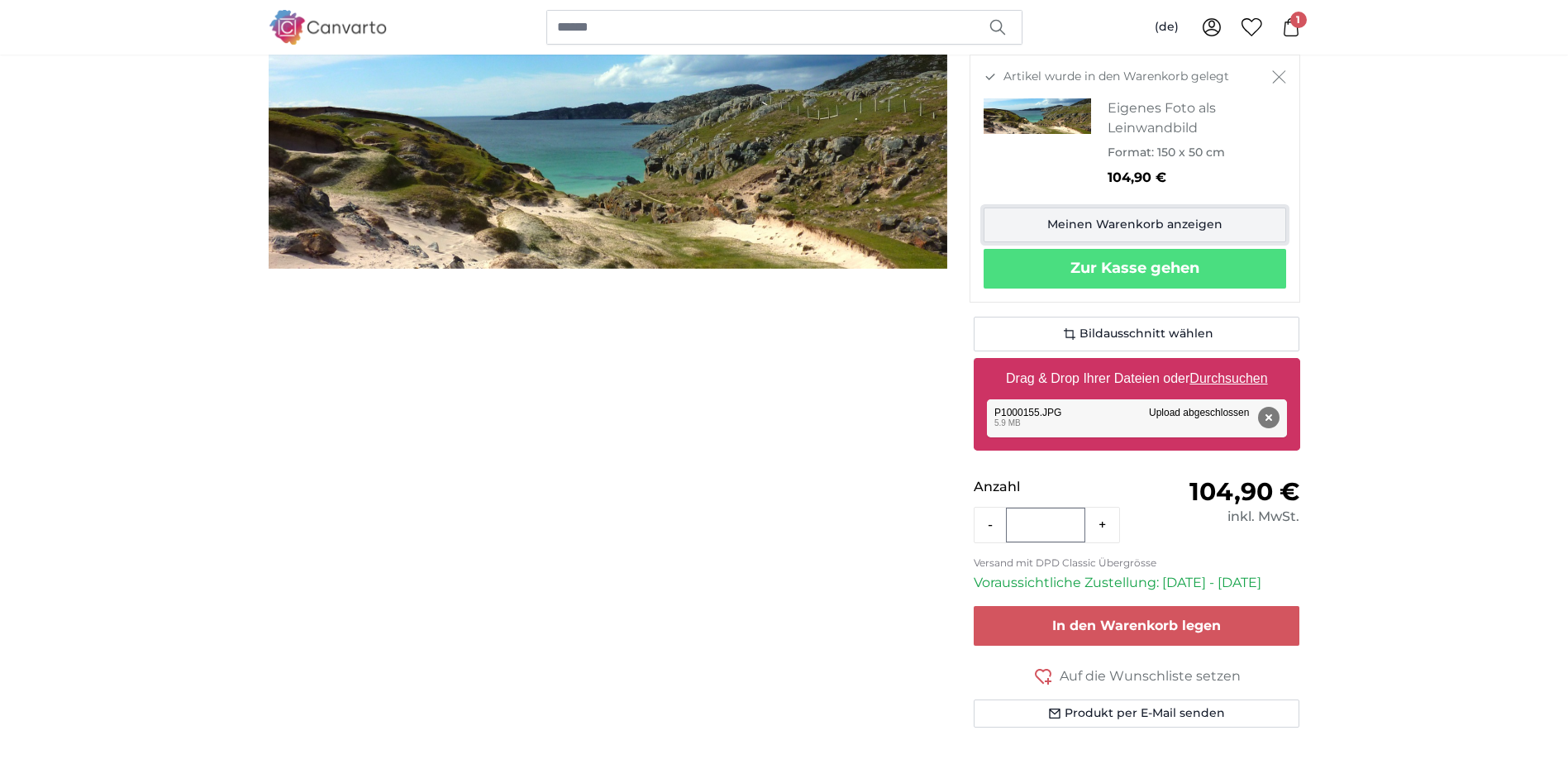
click at [1152, 223] on link "Meinen Warenkorb anzeigen" at bounding box center [1135, 225] width 303 height 35
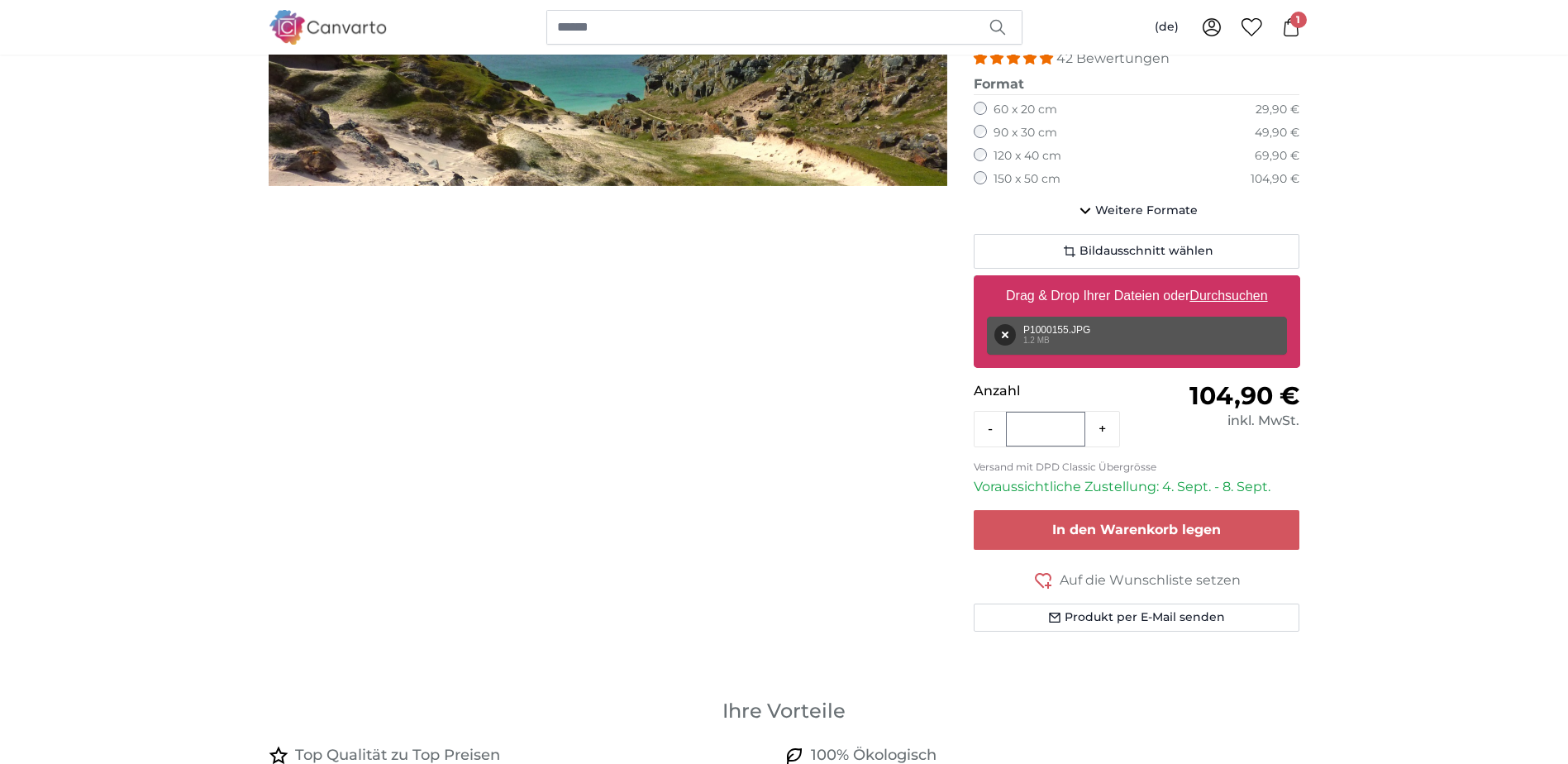
scroll to position [165, 0]
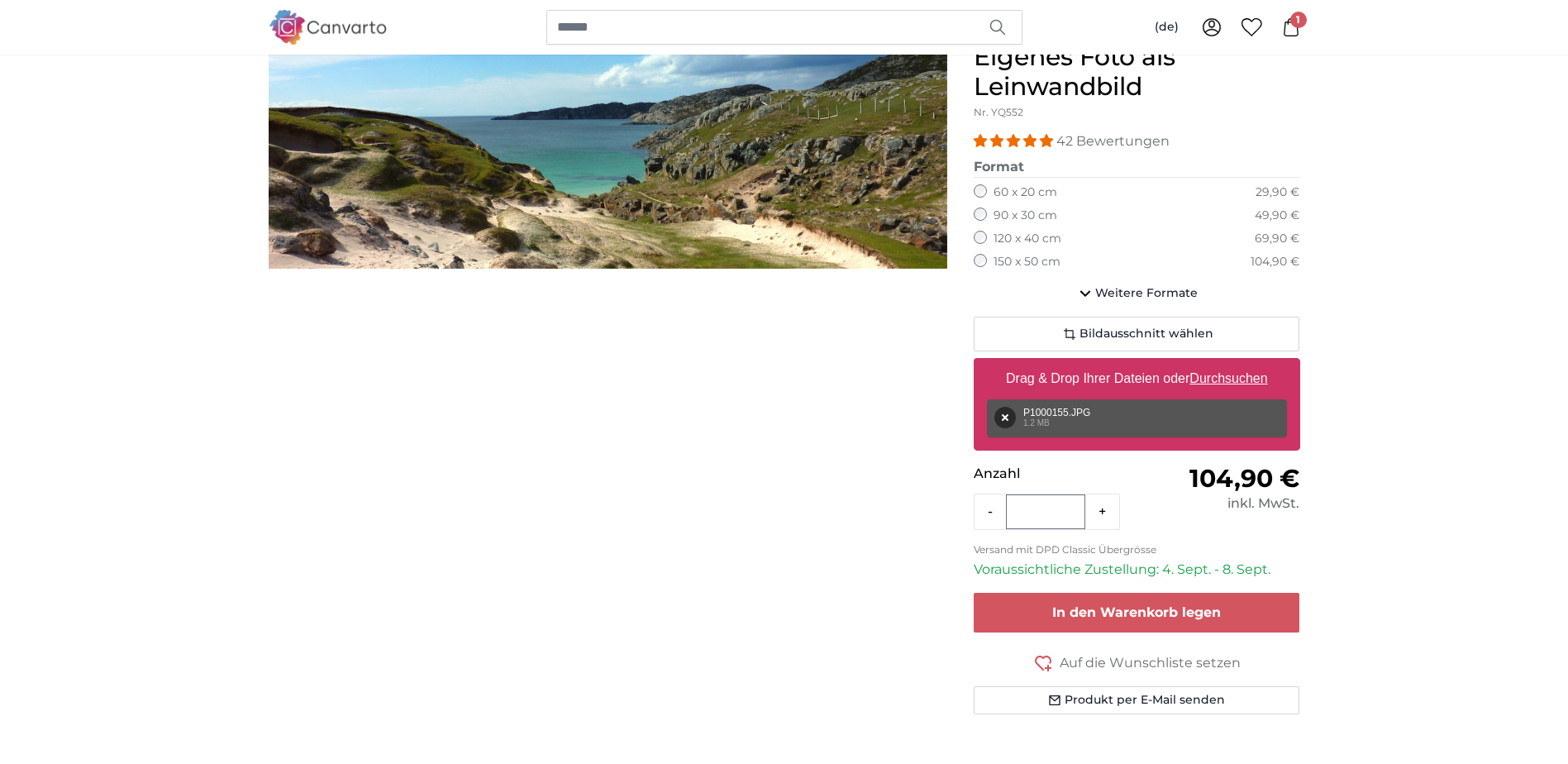
click at [1294, 20] on span "1" at bounding box center [1299, 20] width 17 height 17
